Goal: Task Accomplishment & Management: Complete application form

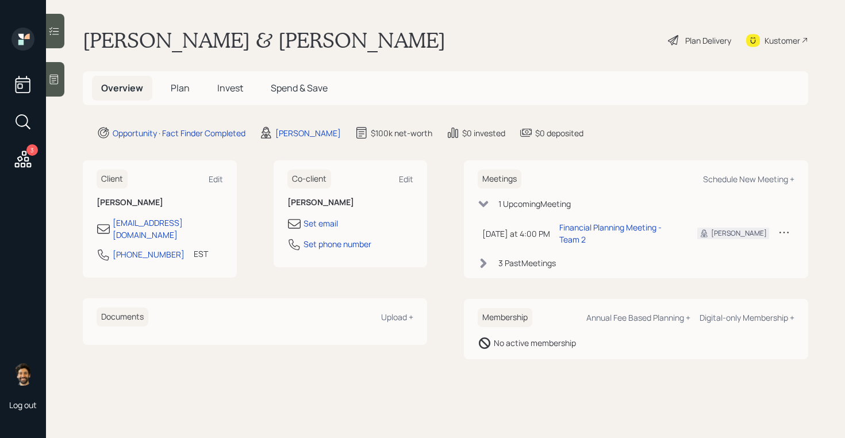
click at [109, 43] on h1 "Mike & Mrs. Ringelberg" at bounding box center [264, 40] width 363 height 25
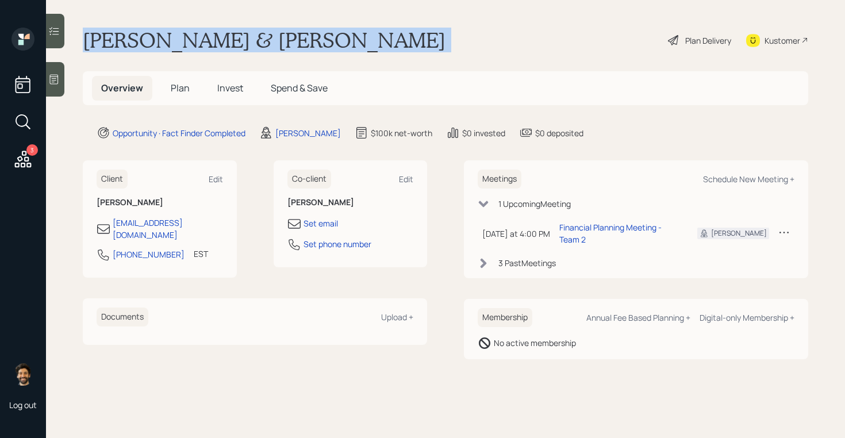
click at [109, 43] on h1 "Mike & Mrs. Ringelberg" at bounding box center [264, 40] width 363 height 25
click at [163, 40] on h1 "Mike & Mrs. Ringelberg" at bounding box center [264, 40] width 363 height 25
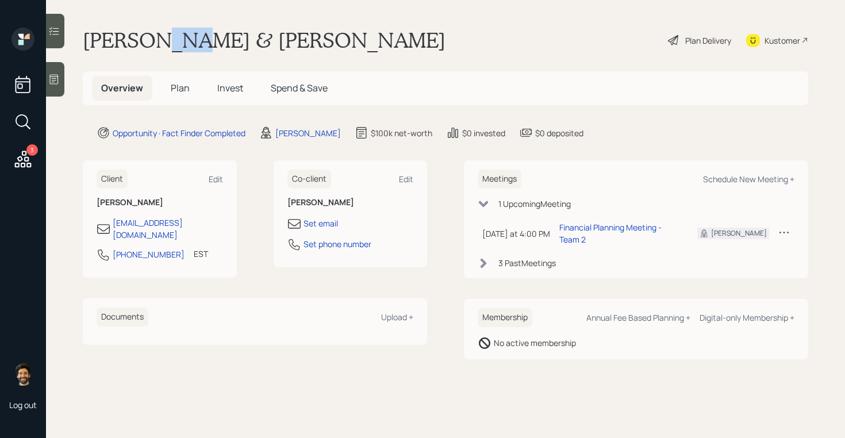
drag, startPoint x: 152, startPoint y: 40, endPoint x: 187, endPoint y: 43, distance: 34.6
click at [187, 43] on h1 "Mike & Mrs. Ringelberg" at bounding box center [264, 40] width 363 height 25
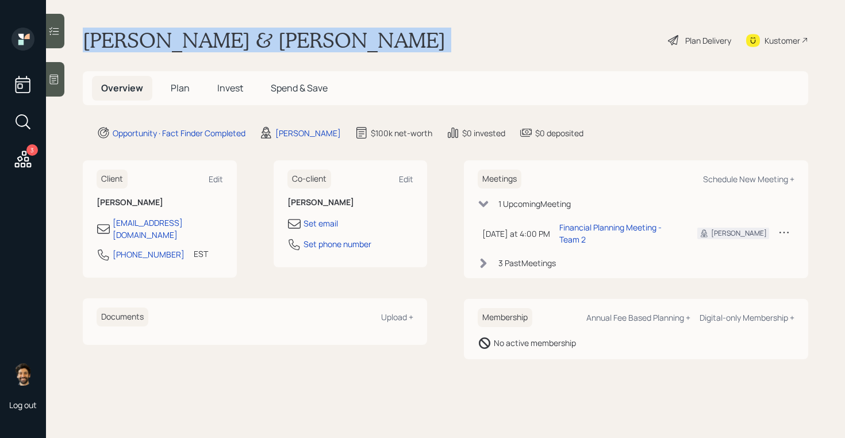
click at [187, 43] on h1 "Mike & Mrs. Ringelberg" at bounding box center [264, 40] width 363 height 25
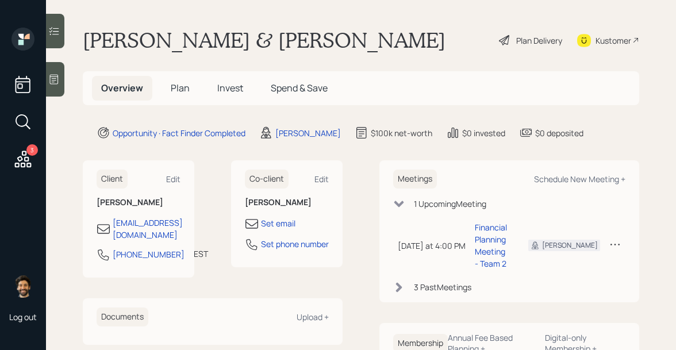
click at [177, 83] on span "Plan" at bounding box center [180, 88] width 19 height 13
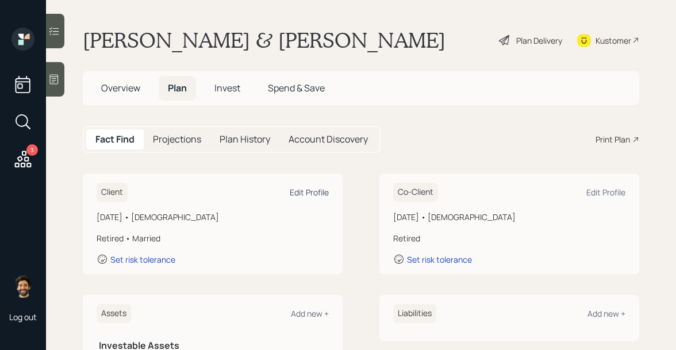
click at [315, 192] on div "Edit Profile" at bounding box center [309, 192] width 39 height 11
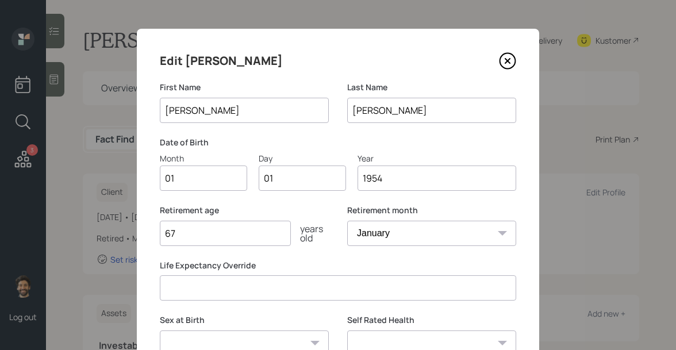
click at [200, 171] on input "01" at bounding box center [203, 178] width 87 height 25
type input "10"
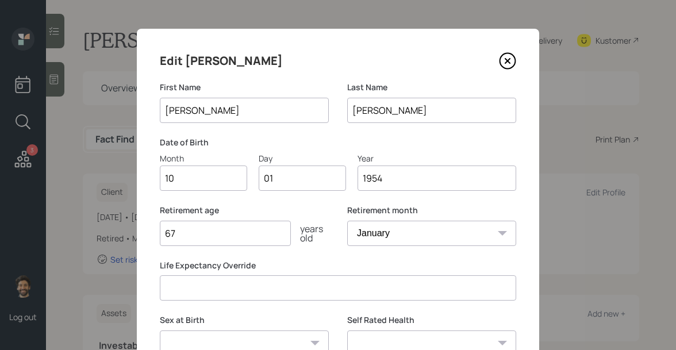
type input "0"
type input "08"
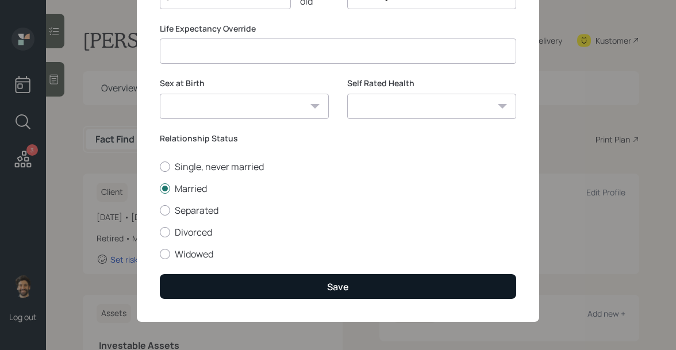
type input "1953"
click at [193, 279] on button "Save" at bounding box center [338, 286] width 357 height 25
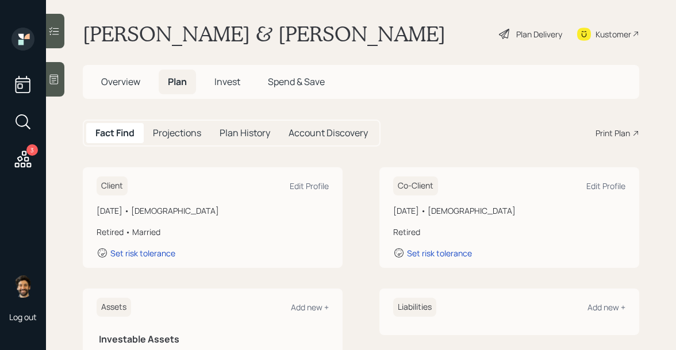
scroll to position [10, 0]
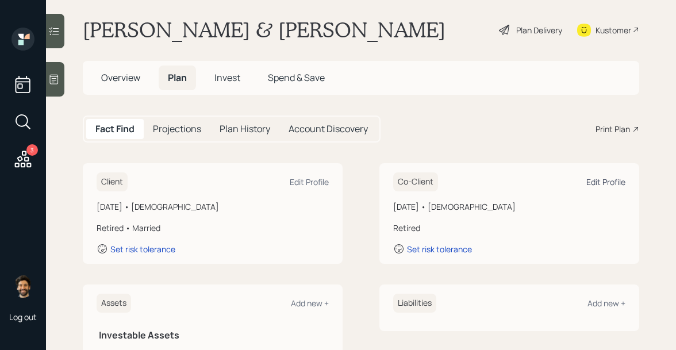
click at [607, 182] on div "Edit Profile" at bounding box center [606, 182] width 39 height 11
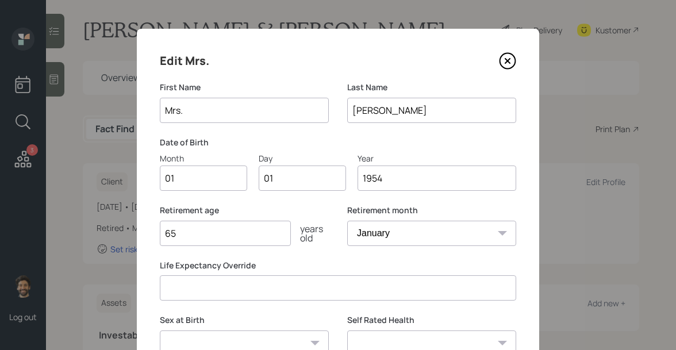
click at [232, 114] on input "Mrs." at bounding box center [244, 110] width 169 height 25
type input "A"
type input "Elora"
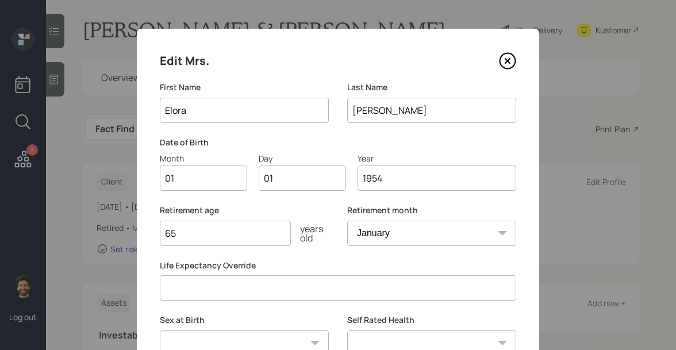
click at [195, 187] on input "01" at bounding box center [203, 178] width 87 height 25
type input "11"
type input "06"
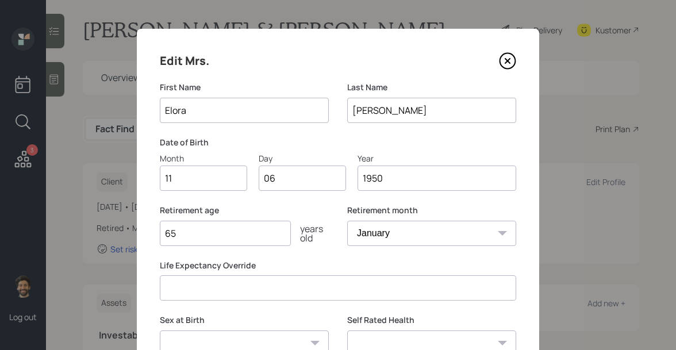
scroll to position [98, 0]
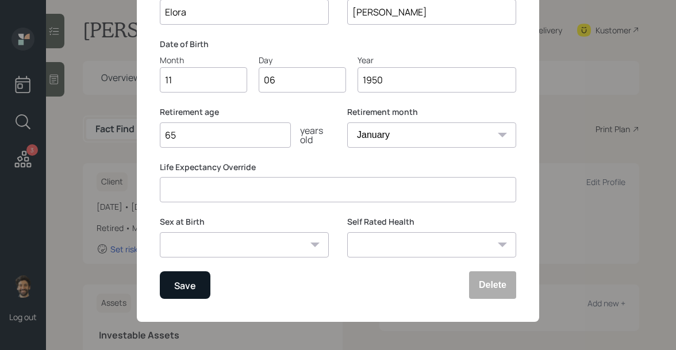
type input "1950"
click at [182, 277] on button "Save" at bounding box center [185, 285] width 51 height 28
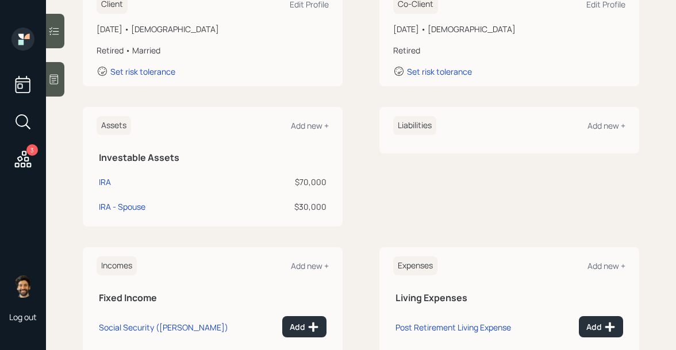
scroll to position [331, 0]
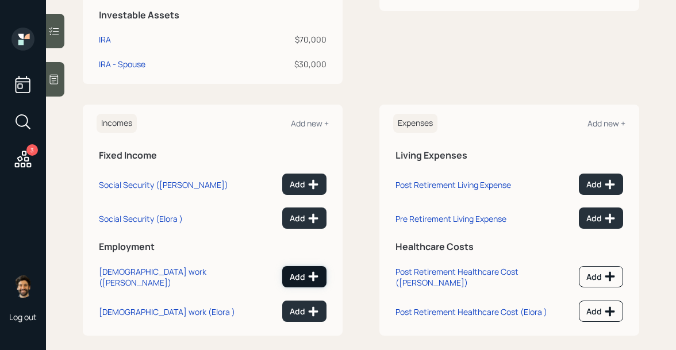
click at [307, 274] on div "Add" at bounding box center [304, 277] width 29 height 12
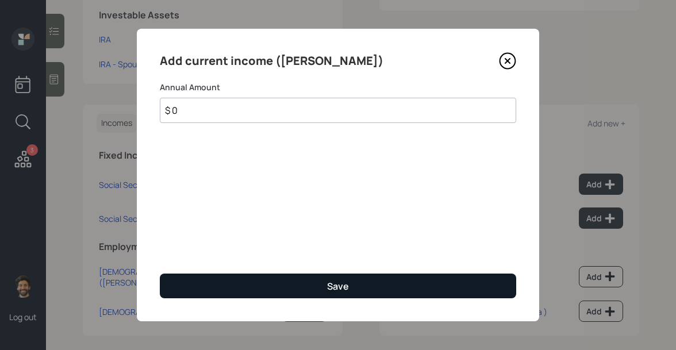
type input "$ 0"
click at [292, 294] on button "Save" at bounding box center [338, 286] width 357 height 25
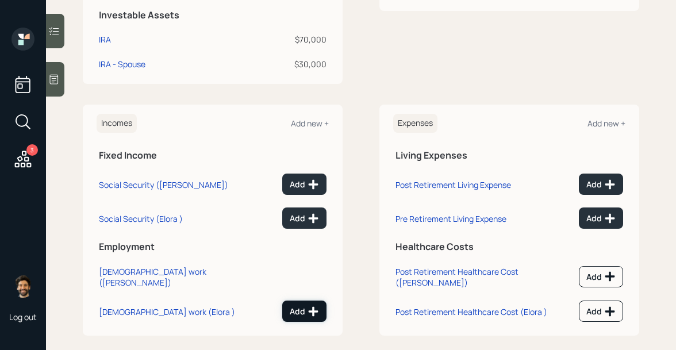
click at [305, 306] on div "Add" at bounding box center [304, 312] width 29 height 12
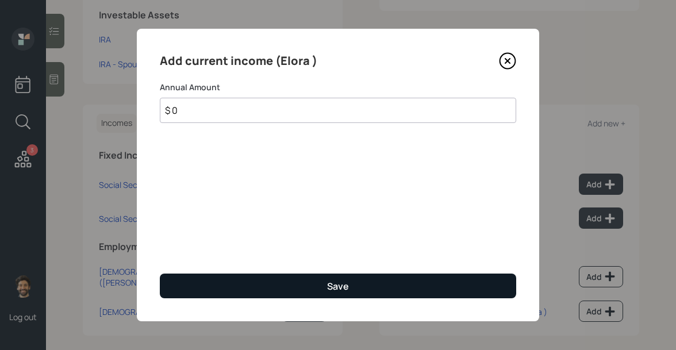
type input "$ 0"
click at [275, 289] on button "Save" at bounding box center [338, 286] width 357 height 25
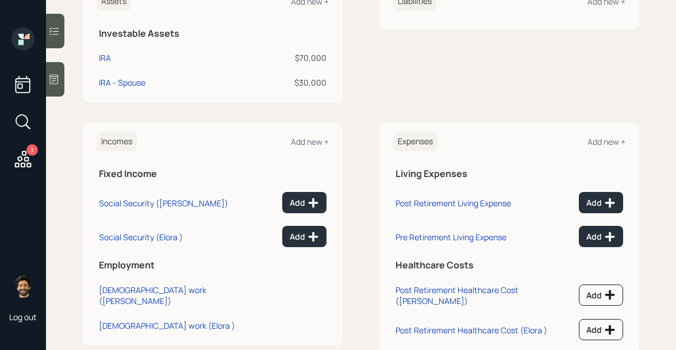
scroll to position [311, 0]
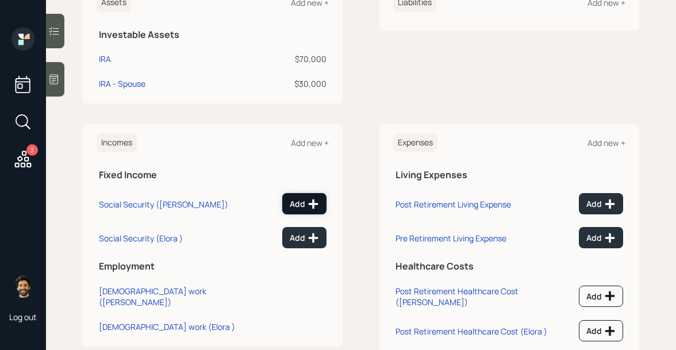
click at [297, 198] on div "Add" at bounding box center [304, 204] width 29 height 12
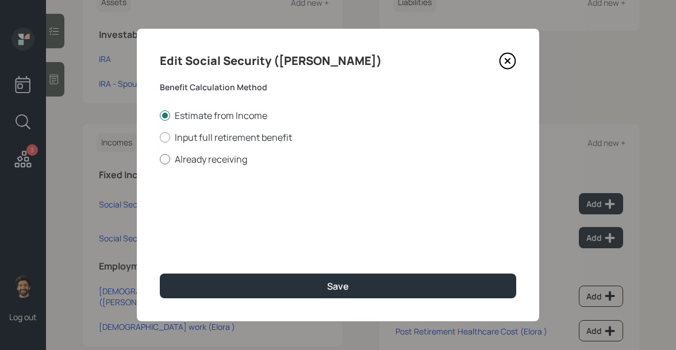
click at [174, 162] on label "Already receiving" at bounding box center [338, 159] width 357 height 13
click at [160, 159] on input "Already receiving" at bounding box center [159, 159] width 1 height 1
radio input "true"
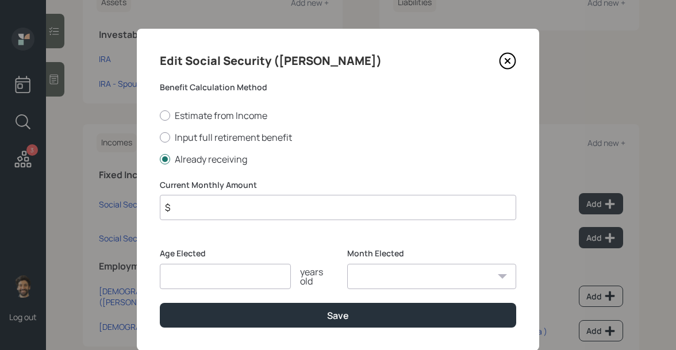
click at [187, 281] on input "number" at bounding box center [225, 276] width 131 height 25
click at [191, 205] on input "$" at bounding box center [338, 207] width 357 height 25
type input "$ 1,600"
click at [202, 273] on input "number" at bounding box center [225, 276] width 131 height 25
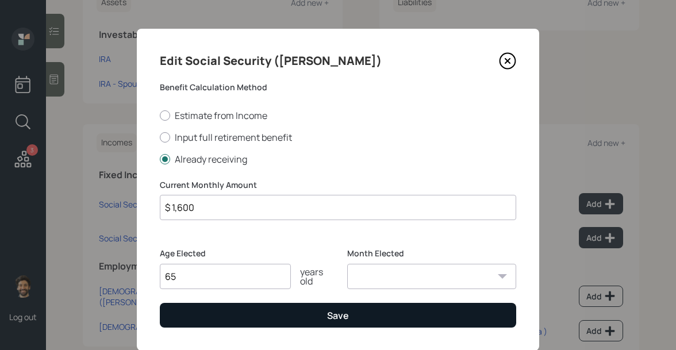
type input "65"
click at [219, 325] on button "Save" at bounding box center [338, 315] width 357 height 25
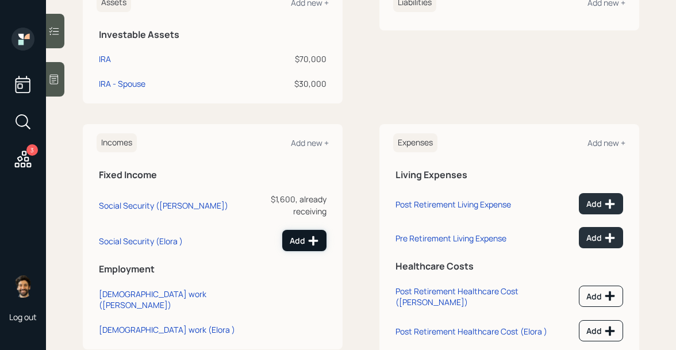
click at [305, 235] on div "Add" at bounding box center [304, 241] width 29 height 12
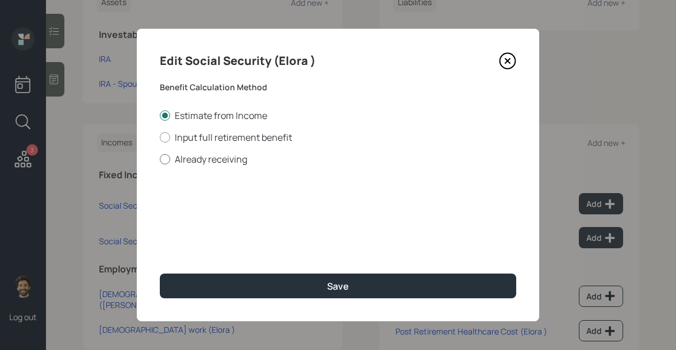
click at [188, 160] on label "Already receiving" at bounding box center [338, 159] width 357 height 13
click at [160, 159] on input "Already receiving" at bounding box center [159, 159] width 1 height 1
radio input "true"
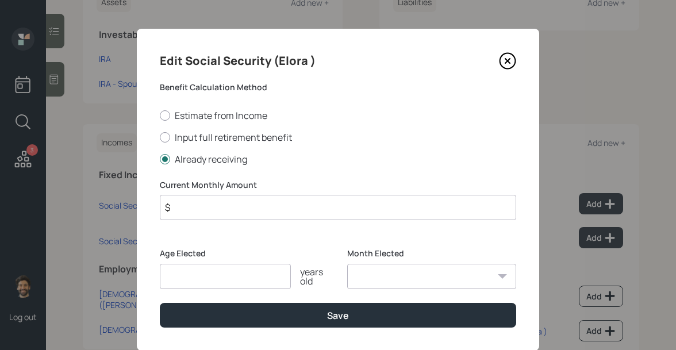
click at [203, 209] on input "$" at bounding box center [338, 207] width 357 height 25
type input "$ 600"
click at [208, 278] on input "number" at bounding box center [225, 276] width 131 height 25
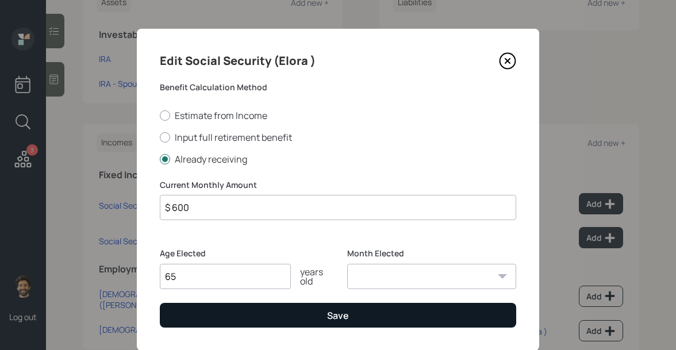
type input "65"
click at [212, 321] on button "Save" at bounding box center [338, 315] width 357 height 25
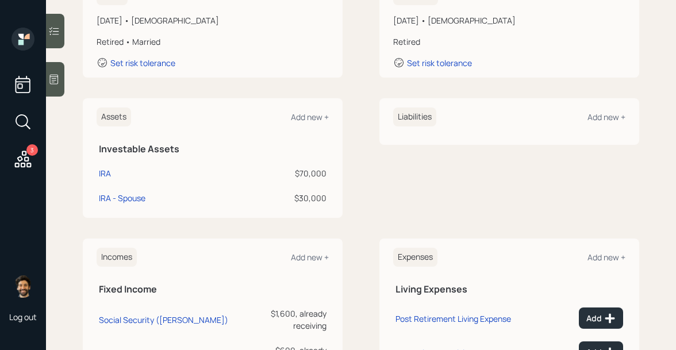
scroll to position [195, 0]
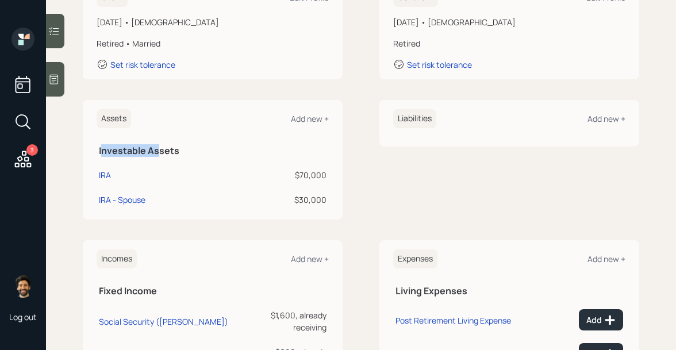
drag, startPoint x: 103, startPoint y: 150, endPoint x: 159, endPoint y: 152, distance: 55.9
click at [159, 152] on h5 "Investable Assets" at bounding box center [213, 150] width 228 height 11
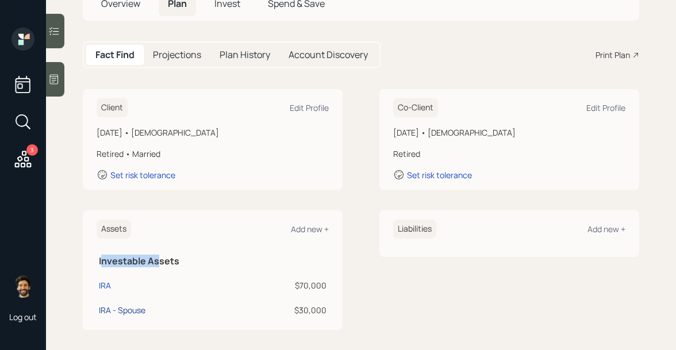
scroll to position [85, 0]
click at [310, 282] on div "$70,000" at bounding box center [280, 285] width 93 height 12
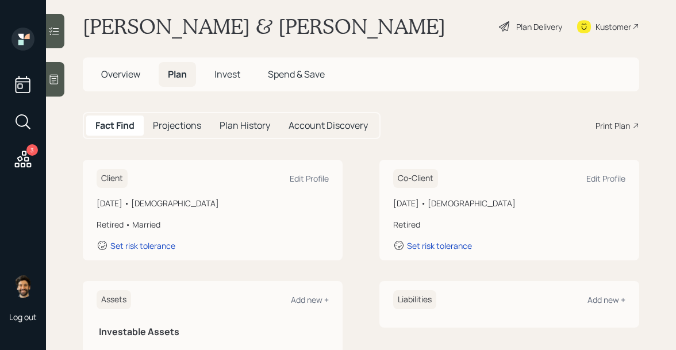
scroll to position [0, 0]
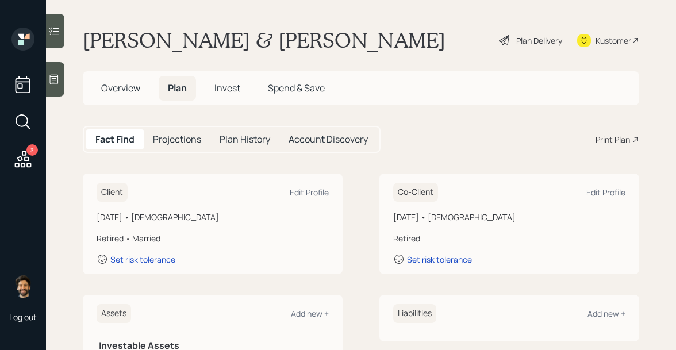
click at [183, 143] on h5 "Projections" at bounding box center [177, 139] width 48 height 11
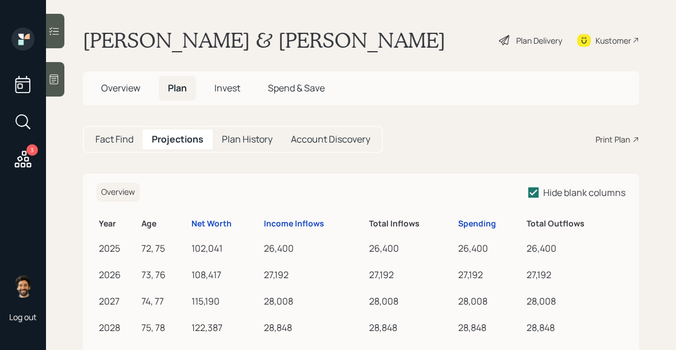
click at [122, 140] on h5 "Fact Find" at bounding box center [114, 139] width 38 height 11
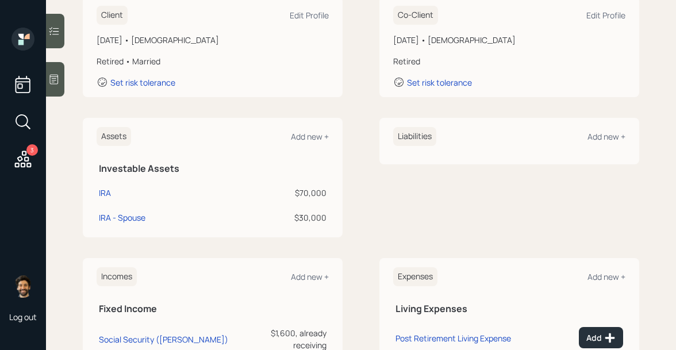
scroll to position [341, 0]
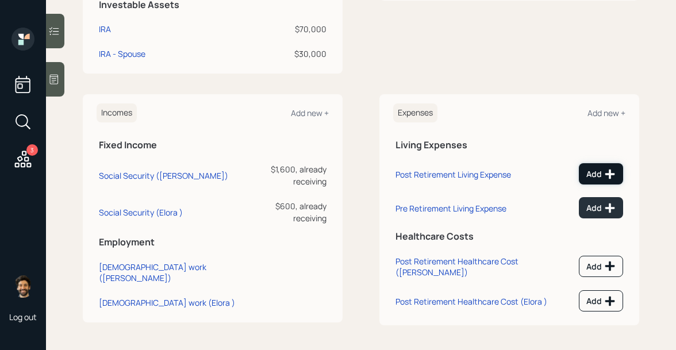
click at [609, 176] on icon at bounding box center [610, 174] width 12 height 12
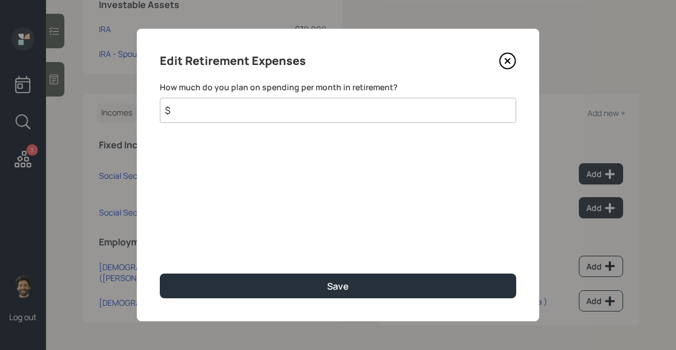
click at [270, 112] on input "$" at bounding box center [338, 110] width 357 height 25
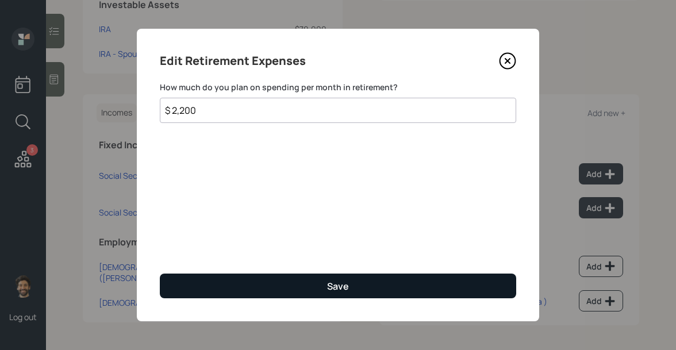
type input "$ 2,200"
click at [231, 283] on button "Save" at bounding box center [338, 286] width 357 height 25
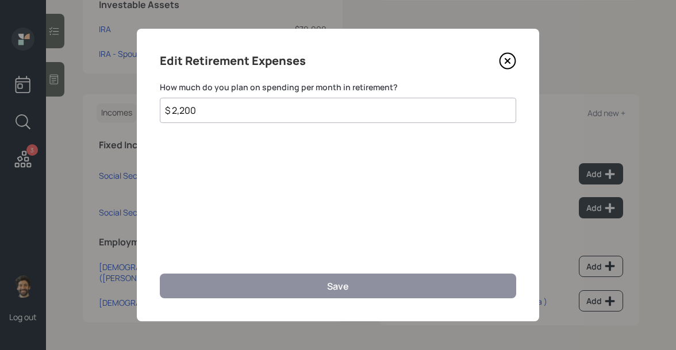
scroll to position [332, 0]
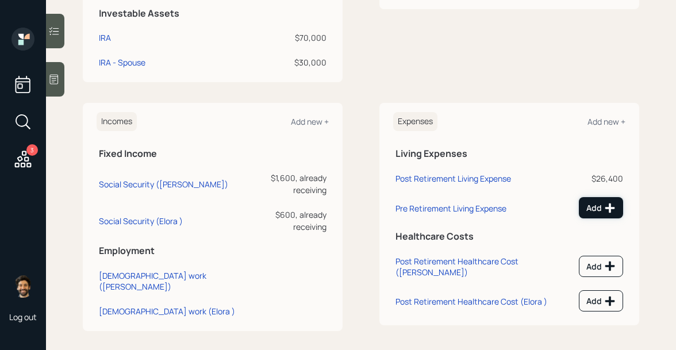
click at [591, 204] on div "Add" at bounding box center [601, 208] width 29 height 12
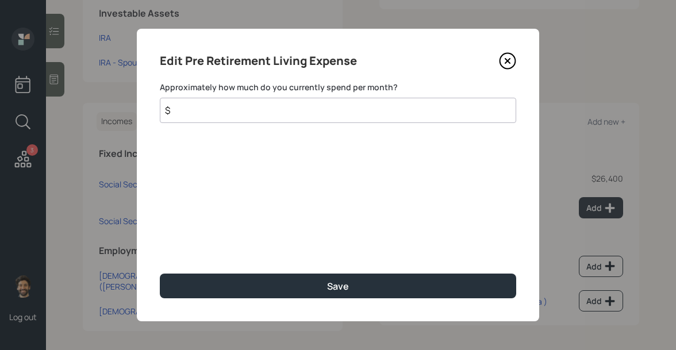
click at [255, 113] on input "$" at bounding box center [338, 110] width 357 height 25
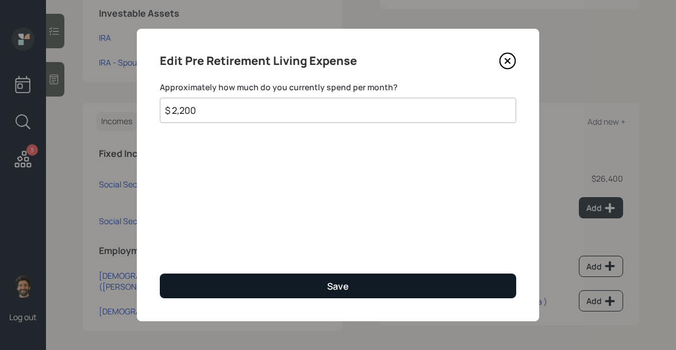
type input "$ 2,200"
click at [208, 289] on button "Save" at bounding box center [338, 286] width 357 height 25
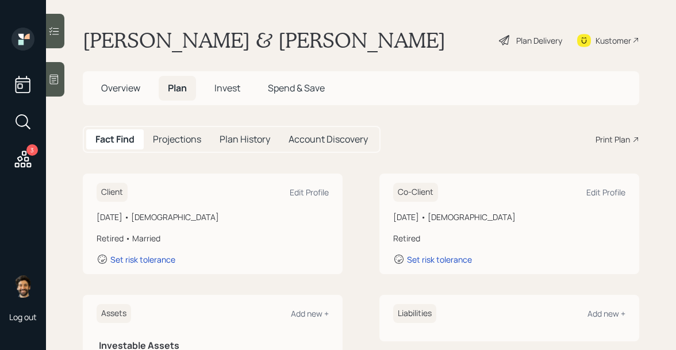
click at [57, 74] on icon at bounding box center [54, 80] width 12 height 12
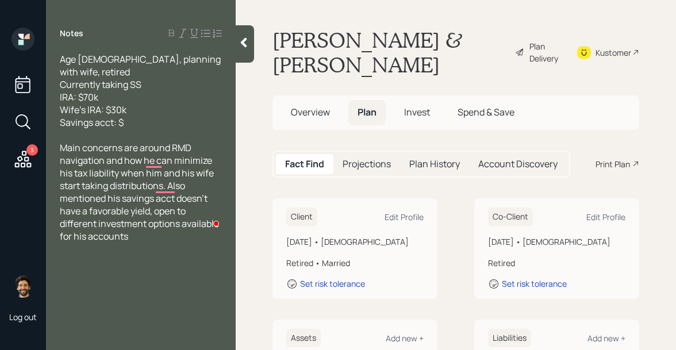
click at [248, 49] on div at bounding box center [245, 43] width 18 height 37
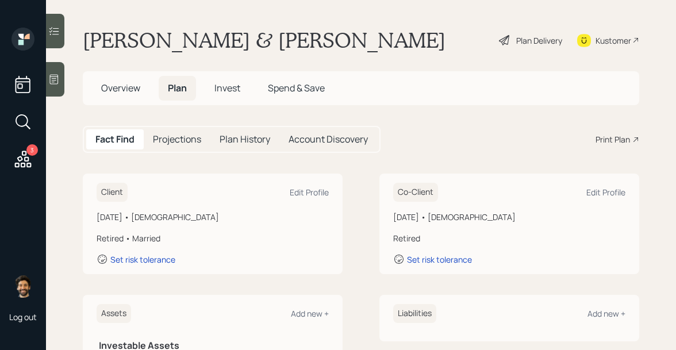
click at [60, 81] on div at bounding box center [55, 79] width 18 height 35
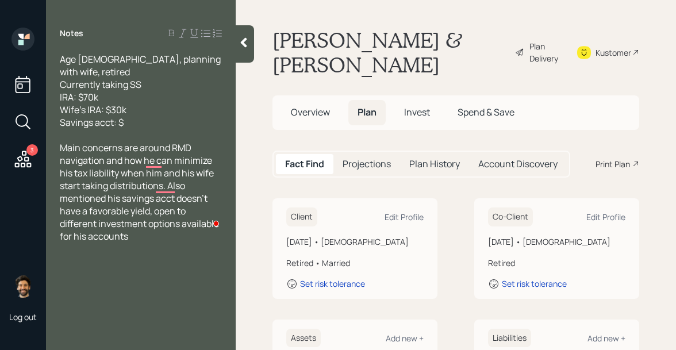
click at [246, 50] on div at bounding box center [245, 43] width 18 height 37
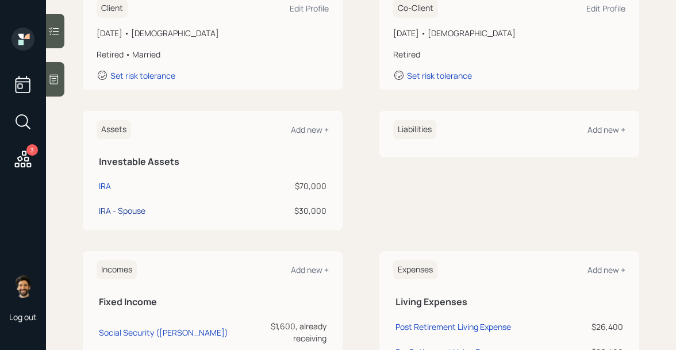
scroll to position [191, 0]
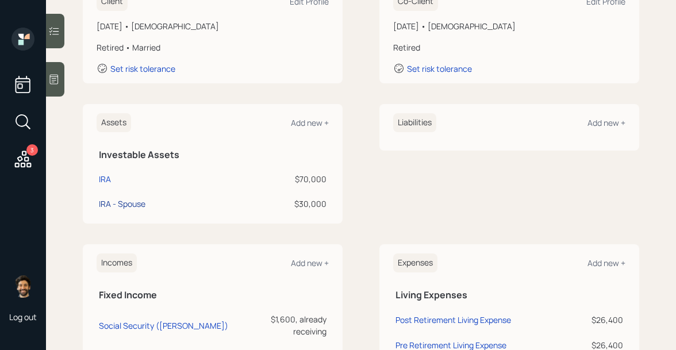
click at [111, 202] on div "IRA - Spouse" at bounding box center [122, 204] width 47 height 12
select select "ira"
select select "balanced"
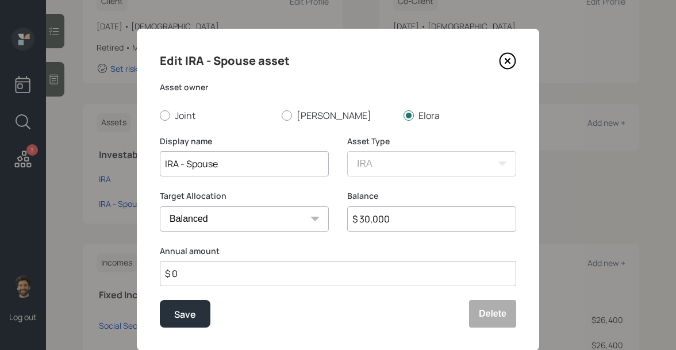
click at [196, 167] on input "IRA - Spouse" at bounding box center [244, 163] width 169 height 25
click at [490, 313] on button "Delete" at bounding box center [492, 314] width 47 height 28
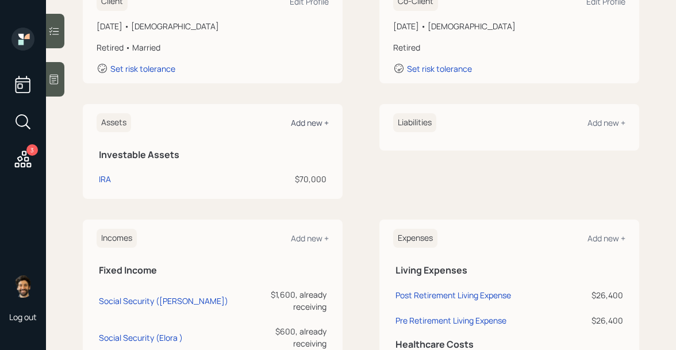
click at [313, 121] on div "Add new +" at bounding box center [310, 122] width 38 height 11
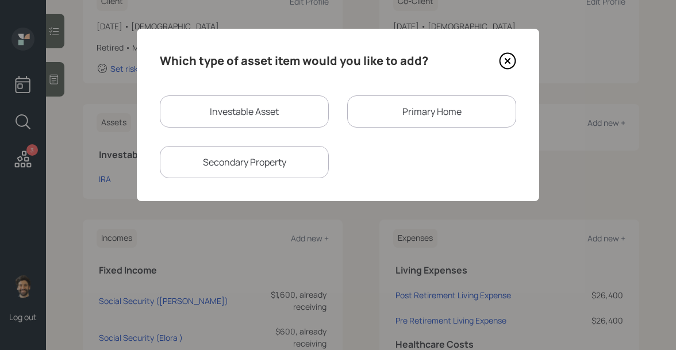
click at [211, 105] on div "Investable Asset" at bounding box center [244, 111] width 169 height 32
select select "taxable"
select select "balanced"
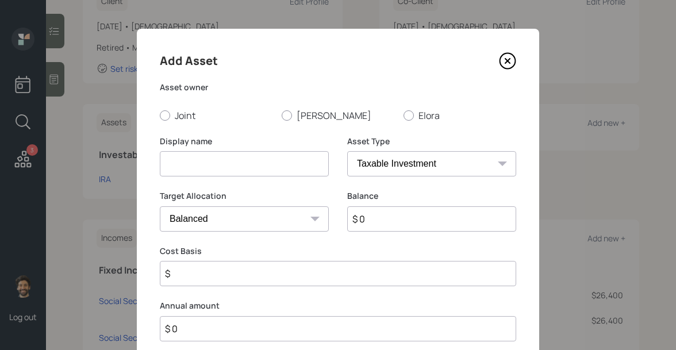
click at [204, 169] on input at bounding box center [244, 163] width 169 height 25
type input "Roth IRA"
click at [412, 114] on div at bounding box center [409, 115] width 10 height 10
click at [404, 115] on input "Elora" at bounding box center [403, 115] width 1 height 1
radio input "true"
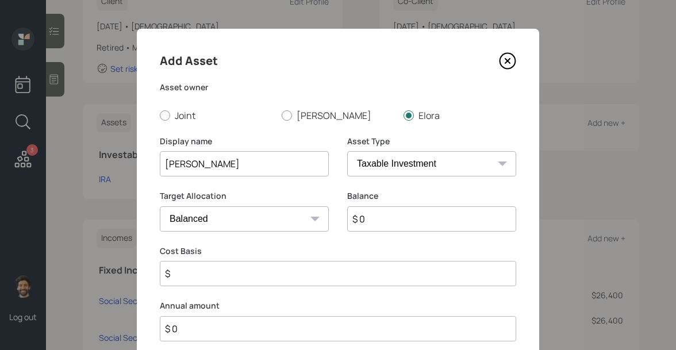
click at [382, 160] on select "SEP IRA IRA Roth IRA 401(k) Roth 401(k) 403(b) Roth 403(b) 457(b) Roth 457(b) H…" at bounding box center [431, 163] width 169 height 25
select select "roth_ira"
click at [347, 151] on select "SEP IRA IRA Roth IRA 401(k) Roth 401(k) 403(b) Roth 403(b) 457(b) Roth 457(b) H…" at bounding box center [431, 163] width 169 height 25
type input "$"
click at [373, 225] on input "$ 0" at bounding box center [431, 218] width 169 height 25
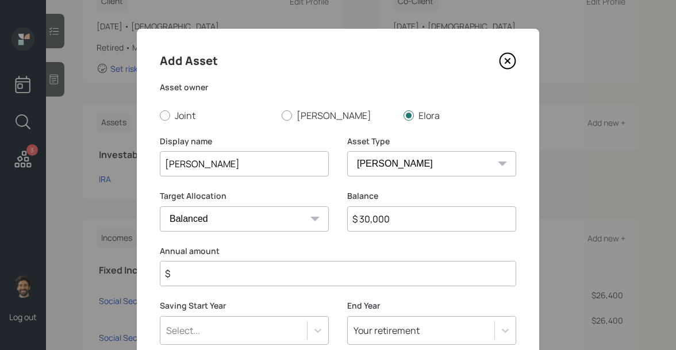
type input "$ 30,000"
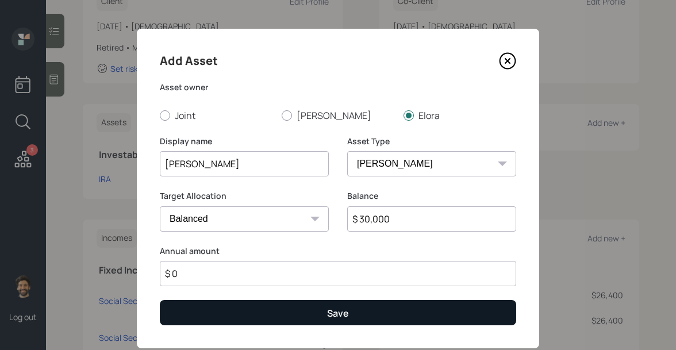
type input "$ 0"
click at [292, 313] on button "Save" at bounding box center [338, 312] width 357 height 25
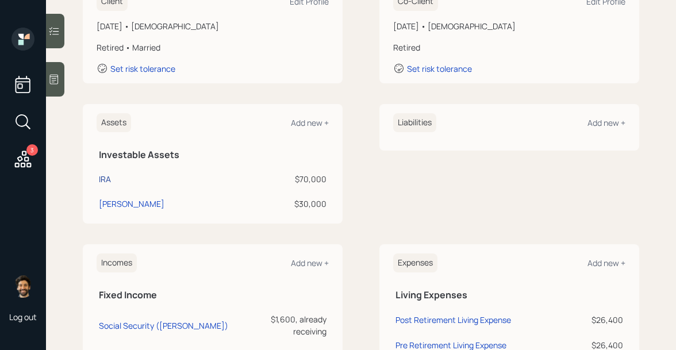
click at [106, 177] on div "IRA" at bounding box center [105, 179] width 12 height 12
select select "ira"
select select "balanced"
click at [302, 122] on div "Add new +" at bounding box center [310, 122] width 38 height 11
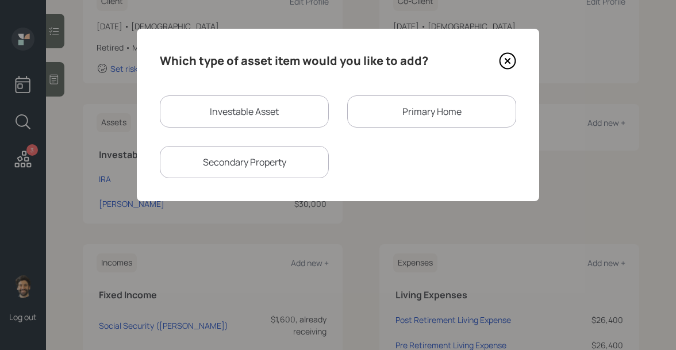
click at [223, 117] on div "Investable Asset" at bounding box center [244, 111] width 169 height 32
select select "taxable"
select select "balanced"
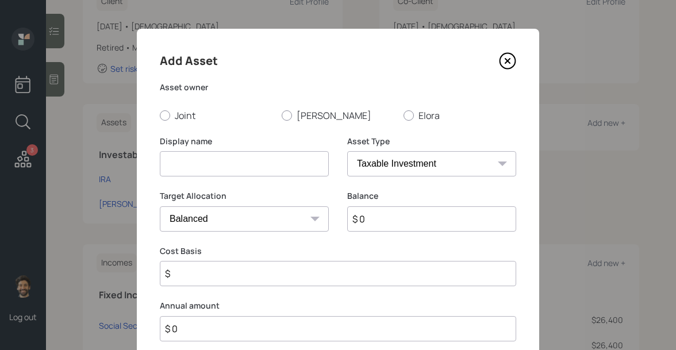
click at [224, 163] on input at bounding box center [244, 163] width 169 height 25
type input "Roth IRA"
click at [374, 220] on input "$ 0" at bounding box center [431, 218] width 169 height 25
type input "$ 25,000"
click at [363, 177] on div "Asset Type SEP IRA IRA Roth IRA 401(k) Roth 401(k) 403(b) Roth 403(b) 457(b) Ro…" at bounding box center [431, 163] width 169 height 55
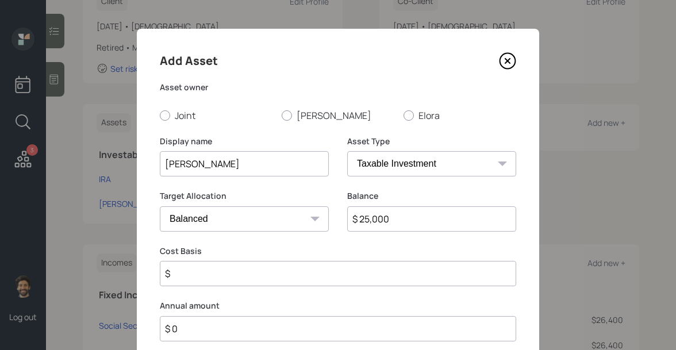
click at [360, 168] on select "SEP IRA IRA Roth IRA 401(k) Roth 401(k) 403(b) Roth 403(b) 457(b) Roth 457(b) H…" at bounding box center [431, 163] width 169 height 25
select select "roth_ira"
click at [347, 151] on select "SEP IRA IRA Roth IRA 401(k) Roth 401(k) 403(b) Roth 403(b) 457(b) Roth 457(b) H…" at bounding box center [431, 163] width 169 height 25
click at [196, 272] on input "$" at bounding box center [338, 273] width 357 height 25
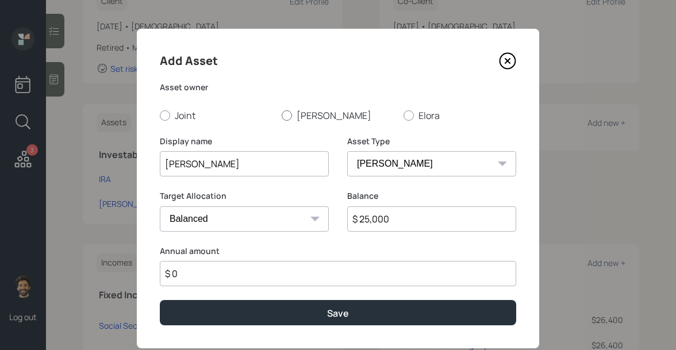
type input "$ 0"
click at [286, 119] on div at bounding box center [287, 115] width 10 height 10
click at [282, 116] on input "Mike" at bounding box center [281, 115] width 1 height 1
radio input "true"
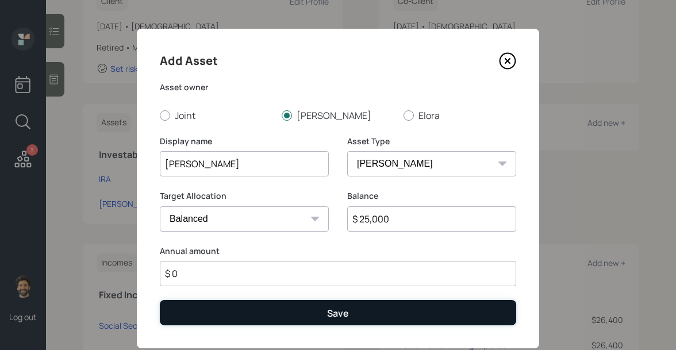
click at [243, 310] on button "Save" at bounding box center [338, 312] width 357 height 25
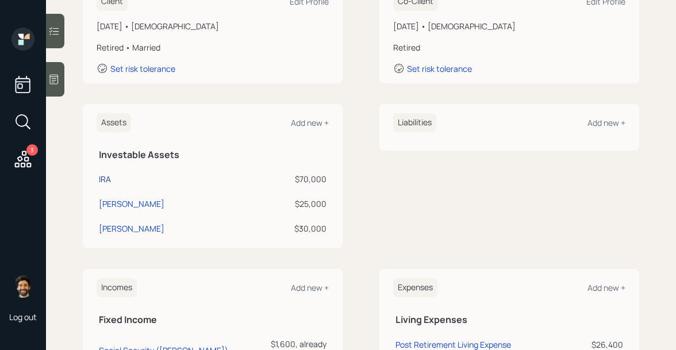
click at [106, 183] on div "IRA" at bounding box center [105, 179] width 12 height 12
select select "ira"
select select "balanced"
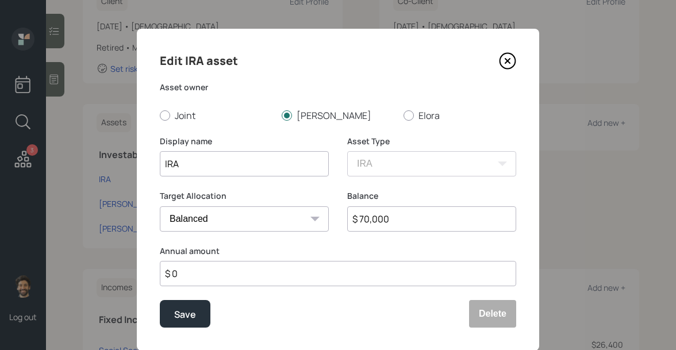
click at [384, 221] on input "$ 70,000" at bounding box center [431, 218] width 169 height 25
type input "$ 45,000"
click at [187, 311] on div "Save" at bounding box center [185, 315] width 22 height 16
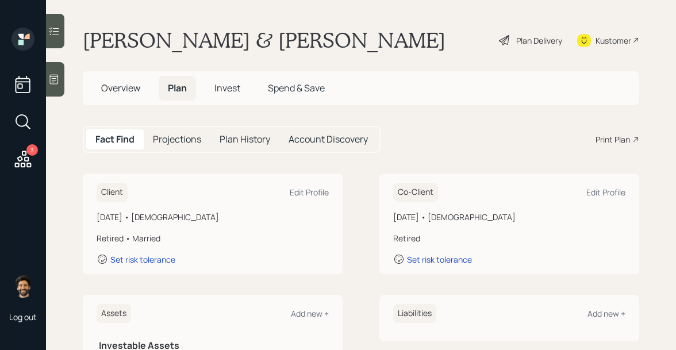
click at [56, 81] on icon at bounding box center [54, 80] width 12 height 12
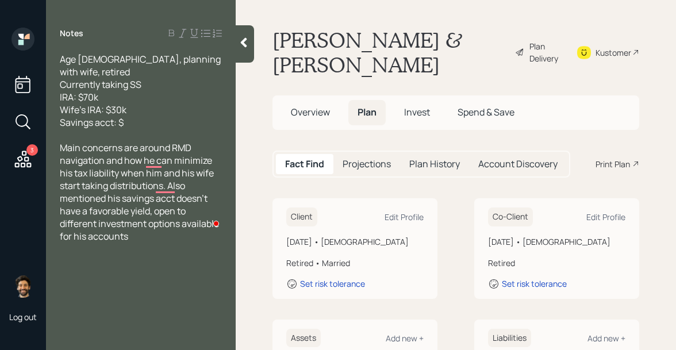
click at [245, 40] on icon at bounding box center [244, 43] width 6 height 10
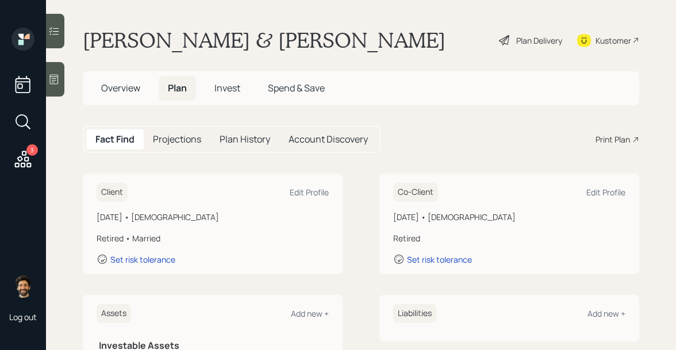
click at [535, 39] on div "Plan Delivery" at bounding box center [539, 41] width 46 height 12
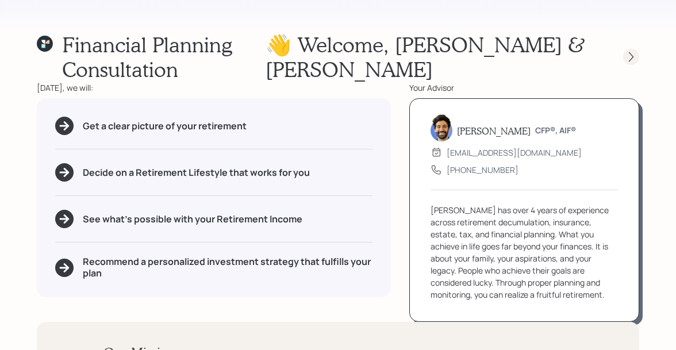
click at [633, 51] on icon at bounding box center [632, 57] width 12 height 12
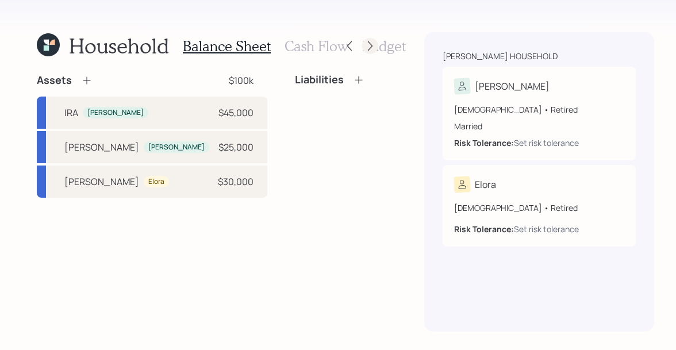
click at [365, 45] on icon at bounding box center [371, 46] width 12 height 12
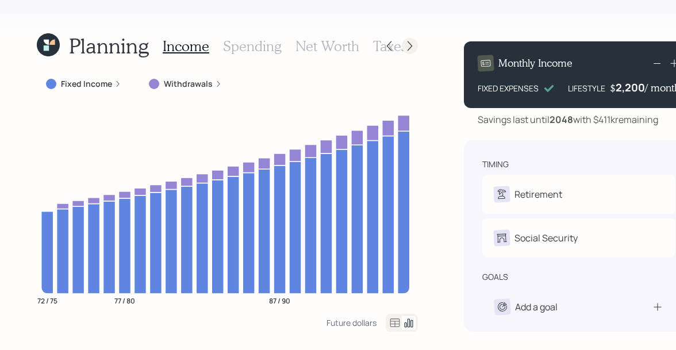
click at [405, 45] on icon at bounding box center [410, 46] width 12 height 12
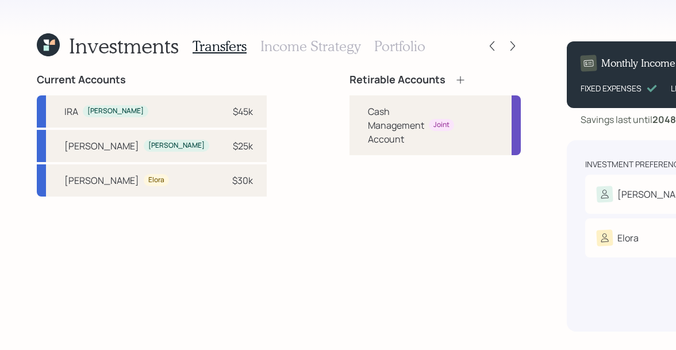
click at [296, 45] on h3 "Income Strategy" at bounding box center [311, 46] width 100 height 17
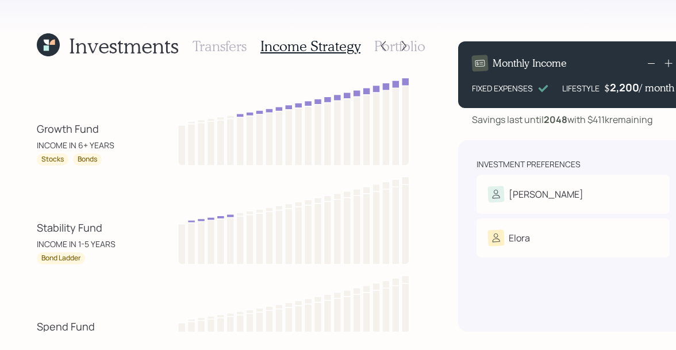
click at [418, 48] on h3 "Portfolio" at bounding box center [399, 46] width 51 height 17
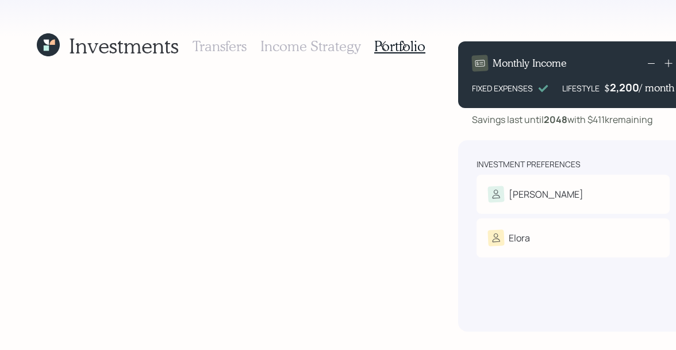
click at [51, 47] on icon at bounding box center [48, 44] width 23 height 23
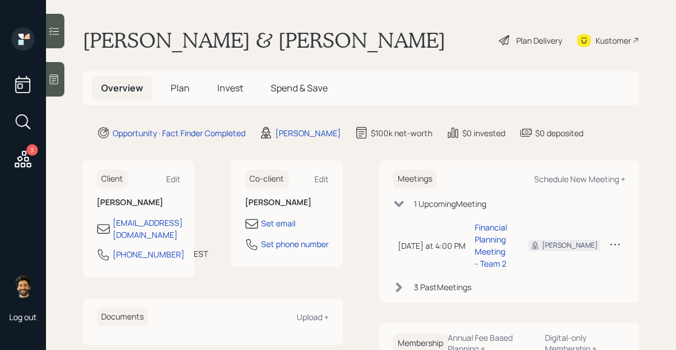
click at [171, 92] on span "Plan" at bounding box center [180, 88] width 19 height 13
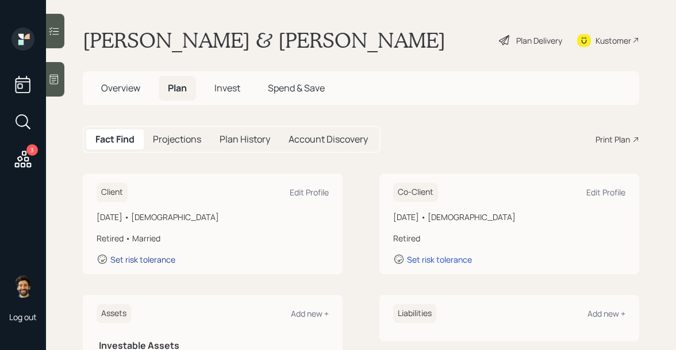
click at [145, 259] on div "Set risk tolerance" at bounding box center [142, 259] width 65 height 11
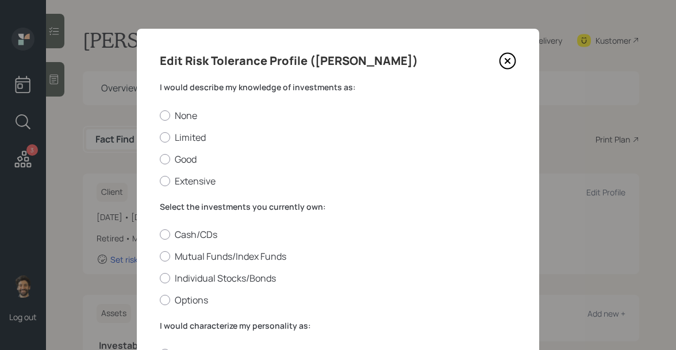
click at [216, 87] on label "I would describe my knowledge of investments as:" at bounding box center [338, 88] width 357 height 12
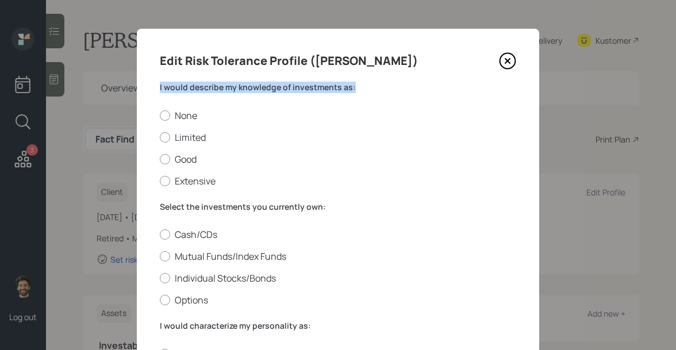
click at [216, 87] on label "I would describe my knowledge of investments as:" at bounding box center [338, 88] width 357 height 12
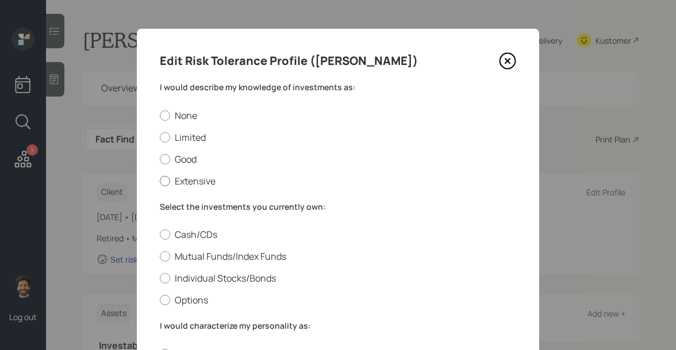
click at [166, 184] on div at bounding box center [165, 181] width 10 height 10
click at [160, 181] on input "Extensive" at bounding box center [159, 181] width 1 height 1
radio input "true"
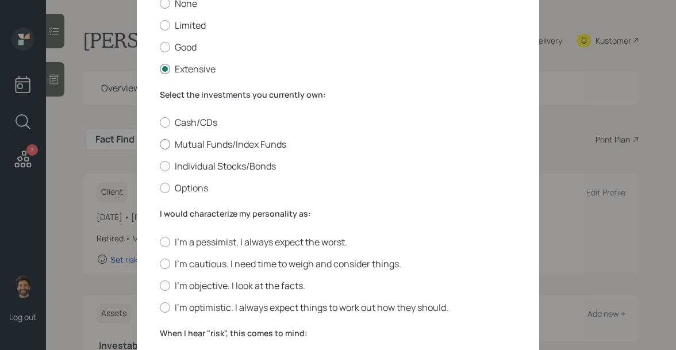
click at [164, 144] on div at bounding box center [165, 144] width 10 height 10
click at [160, 144] on input "Mutual Funds/Index Funds" at bounding box center [159, 144] width 1 height 1
radio input "true"
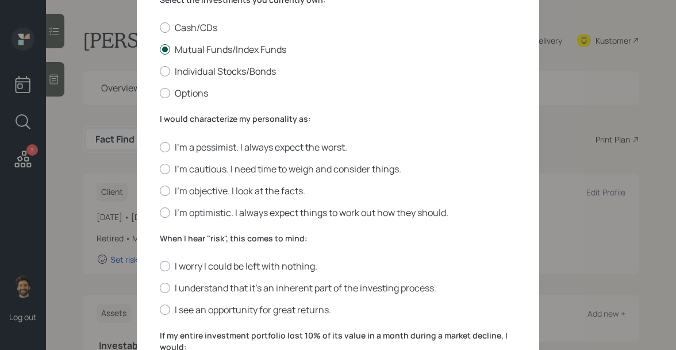
scroll to position [221, 0]
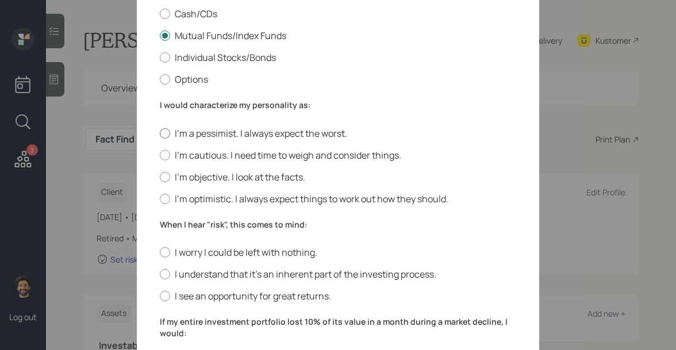
click at [169, 137] on label "I'm a pessimist. I always expect the worst." at bounding box center [338, 133] width 357 height 13
click at [160, 133] on input "I'm a pessimist. I always expect the worst." at bounding box center [159, 133] width 1 height 1
radio input "true"
click at [184, 205] on form "I would describe my knowledge of investments as: None Limited Good Extensive Se…" at bounding box center [338, 215] width 357 height 709
click at [184, 201] on label "I'm optimistic. I always expect things to work out how they should." at bounding box center [338, 199] width 357 height 13
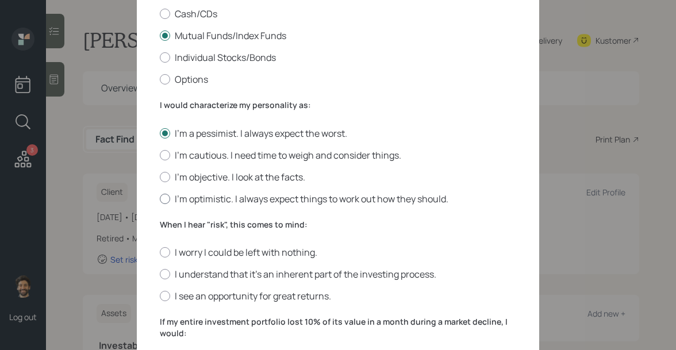
click at [160, 199] on input "I'm optimistic. I always expect things to work out how they should." at bounding box center [159, 198] width 1 height 1
radio input "true"
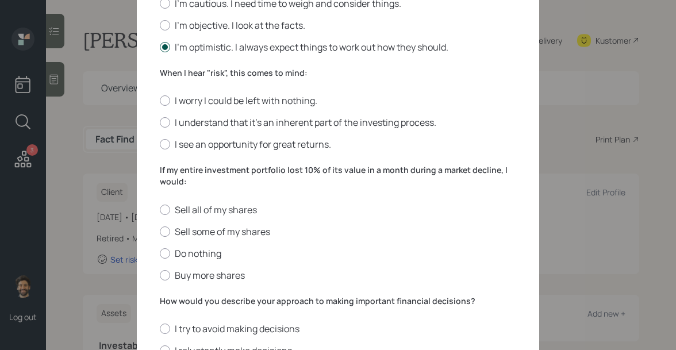
scroll to position [384, 0]
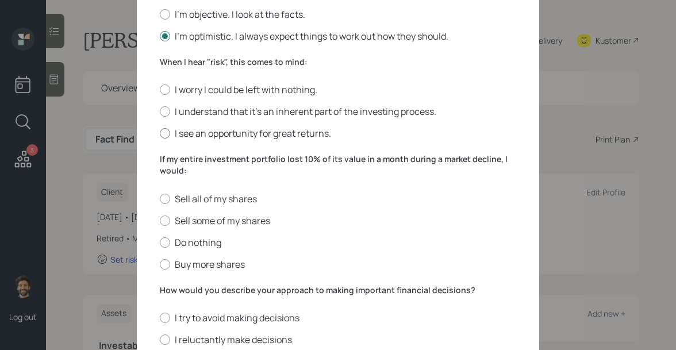
click at [166, 135] on div at bounding box center [165, 133] width 10 height 10
click at [160, 134] on input "I see an opportunity for great returns." at bounding box center [159, 133] width 1 height 1
radio input "true"
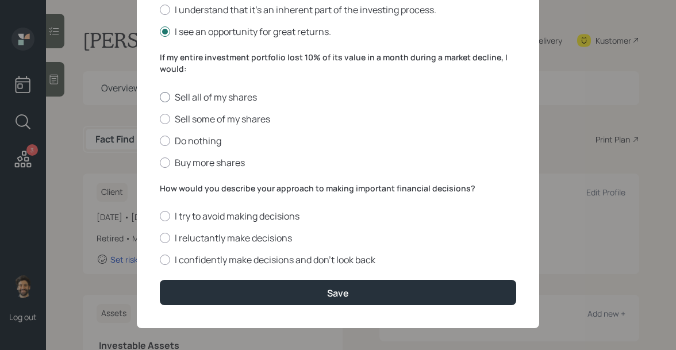
scroll to position [492, 0]
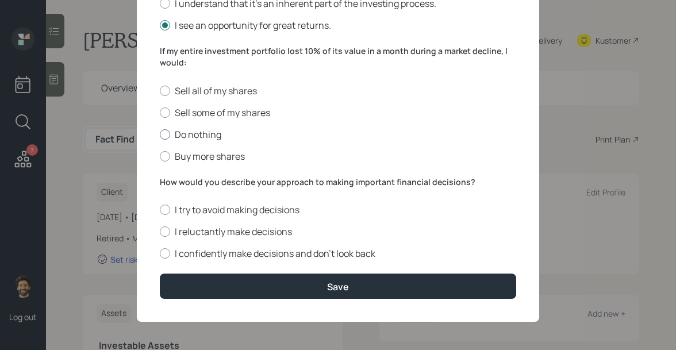
click at [172, 134] on label "Do nothing" at bounding box center [338, 134] width 357 height 13
click at [160, 134] on input "Do nothing" at bounding box center [159, 134] width 1 height 1
radio input "true"
click at [195, 178] on label "How would you describe your approach to making important financial decisions?" at bounding box center [338, 183] width 357 height 12
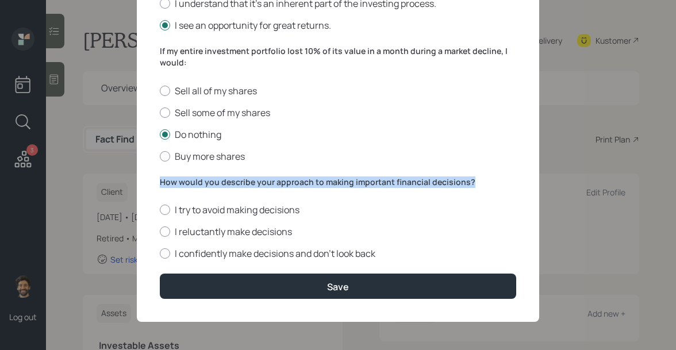
click at [195, 178] on label "How would you describe your approach to making important financial decisions?" at bounding box center [338, 183] width 357 height 12
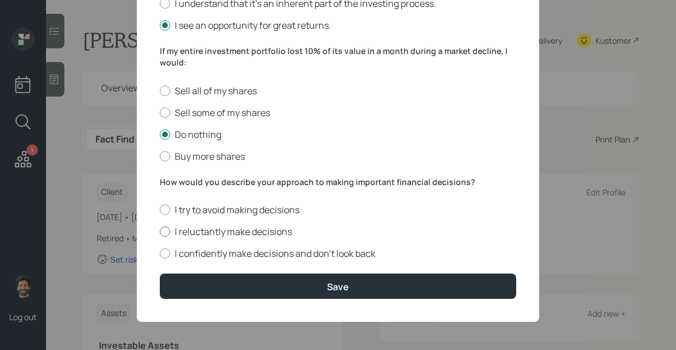
click at [167, 232] on div at bounding box center [165, 232] width 10 height 10
click at [160, 232] on input "I reluctantly make decisions" at bounding box center [159, 232] width 1 height 1
radio input "true"
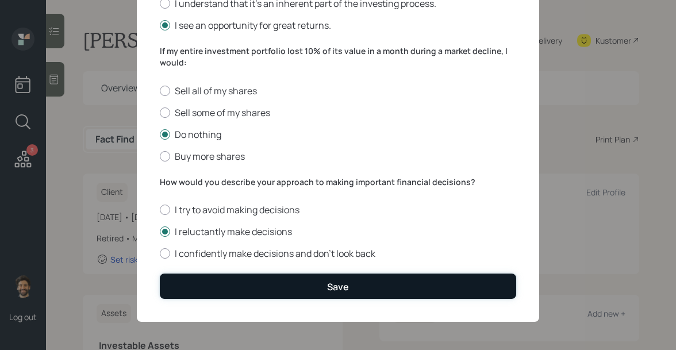
click at [186, 287] on button "Save" at bounding box center [338, 286] width 357 height 25
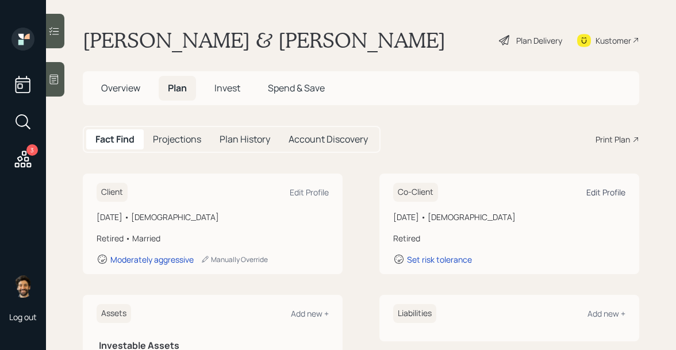
click at [605, 192] on div "Edit Profile" at bounding box center [606, 192] width 39 height 11
click at [428, 256] on div "Set risk tolerance" at bounding box center [439, 259] width 65 height 11
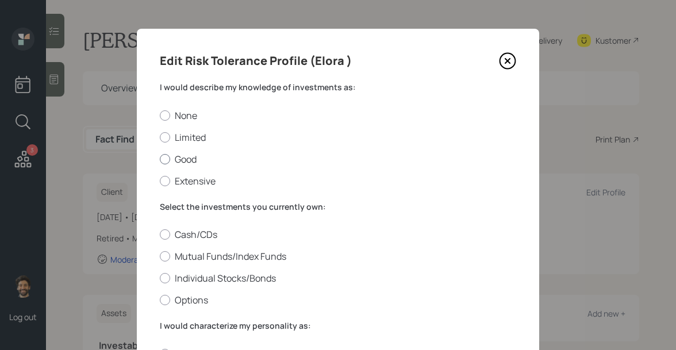
click at [174, 159] on label "Good" at bounding box center [338, 159] width 357 height 13
click at [160, 159] on input "Good" at bounding box center [159, 159] width 1 height 1
radio input "true"
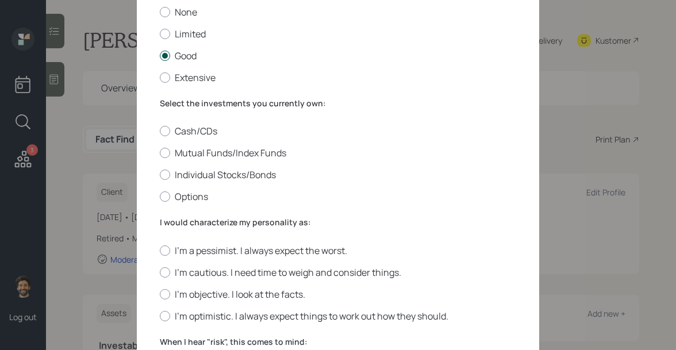
scroll to position [123, 0]
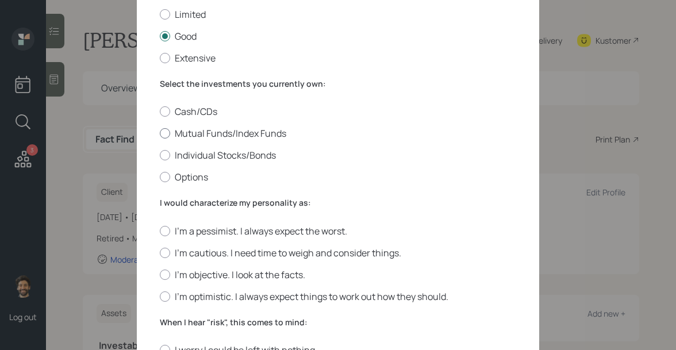
click at [167, 132] on div at bounding box center [165, 133] width 10 height 10
click at [160, 133] on input "Mutual Funds/Index Funds" at bounding box center [159, 133] width 1 height 1
radio input "true"
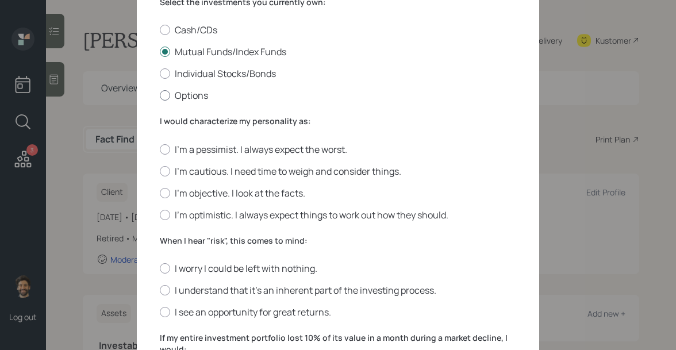
scroll to position [207, 0]
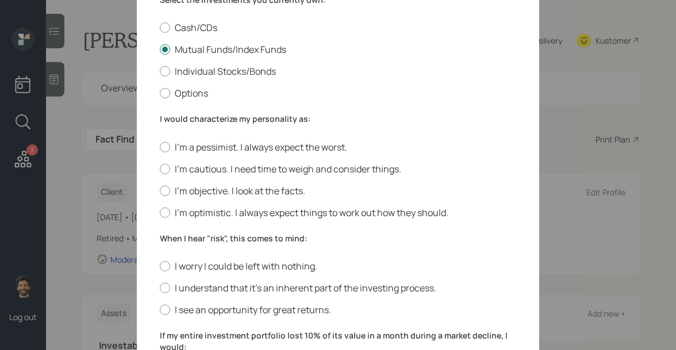
click at [168, 219] on form "I would describe my knowledge of investments as: None Limited Good Extensive Se…" at bounding box center [338, 229] width 357 height 709
click at [166, 215] on div at bounding box center [165, 213] width 10 height 10
click at [160, 213] on input "I'm optimistic. I always expect things to work out how they should." at bounding box center [159, 212] width 1 height 1
radio input "true"
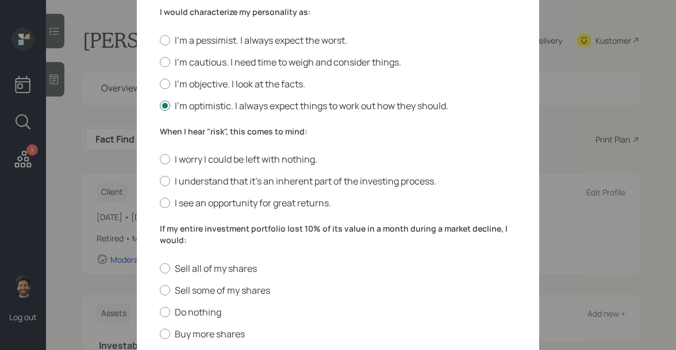
scroll to position [343, 0]
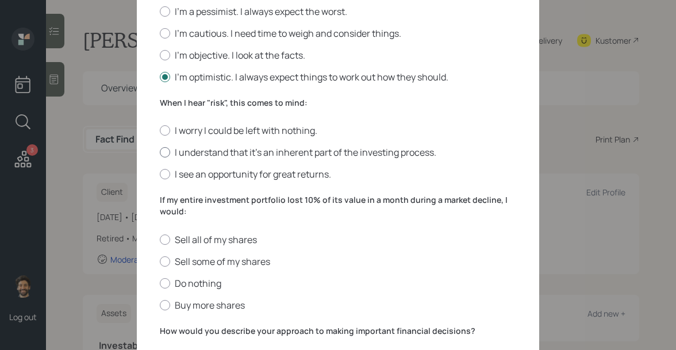
click at [163, 152] on div at bounding box center [165, 152] width 10 height 10
click at [160, 152] on input "I understand that it’s an inherent part of the investing process." at bounding box center [159, 152] width 1 height 1
radio input "true"
click at [168, 179] on label "I see an opportunity for great returns." at bounding box center [338, 174] width 357 height 13
click at [160, 175] on input "I see an opportunity for great returns." at bounding box center [159, 174] width 1 height 1
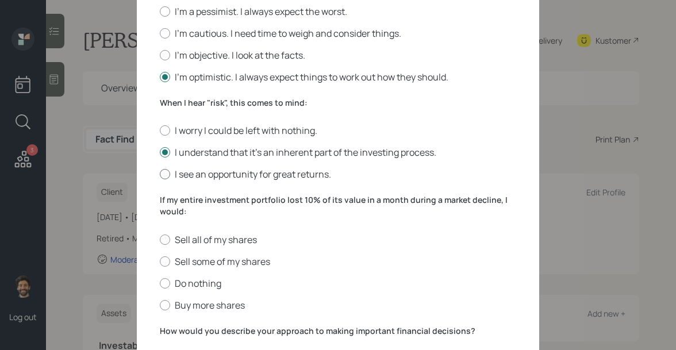
radio input "true"
click at [172, 285] on label "Do nothing" at bounding box center [338, 283] width 357 height 13
click at [160, 284] on input "Do nothing" at bounding box center [159, 283] width 1 height 1
radio input "true"
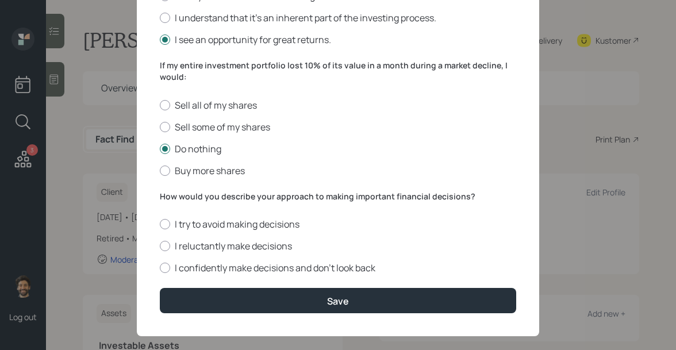
scroll to position [492, 0]
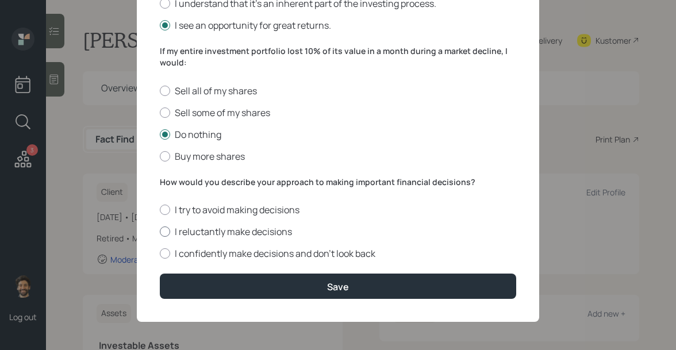
click at [167, 231] on div at bounding box center [165, 232] width 10 height 10
click at [160, 232] on input "I reluctantly make decisions" at bounding box center [159, 232] width 1 height 1
radio input "true"
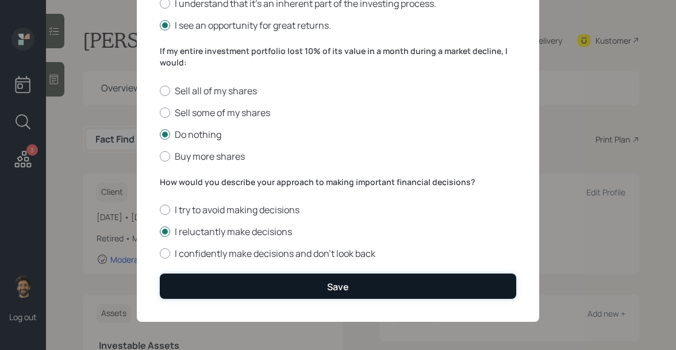
click at [193, 284] on button "Save" at bounding box center [338, 286] width 357 height 25
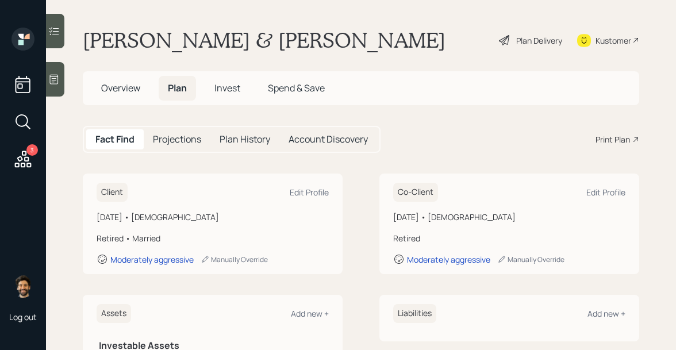
click at [229, 88] on span "Invest" at bounding box center [228, 88] width 26 height 13
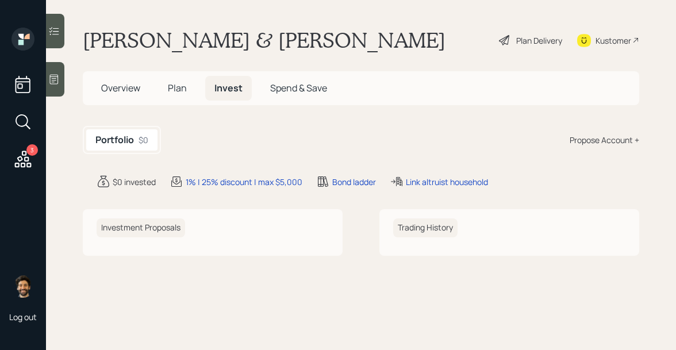
click at [611, 141] on div "Propose Account +" at bounding box center [605, 140] width 70 height 12
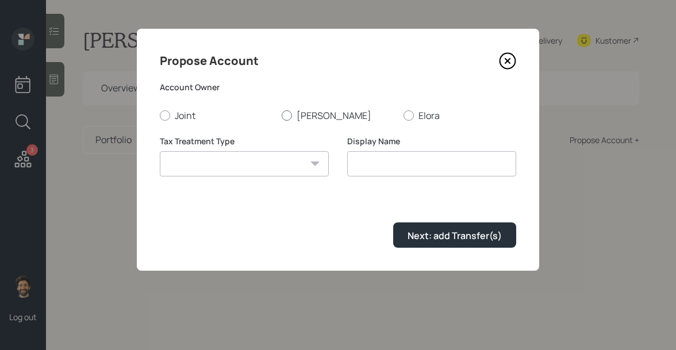
click at [293, 118] on label "Mike" at bounding box center [338, 115] width 113 height 13
click at [282, 116] on input "Mike" at bounding box center [281, 115] width 1 height 1
radio input "true"
click at [271, 167] on select "Roth Taxable Traditional" at bounding box center [244, 163] width 169 height 25
select select "traditional"
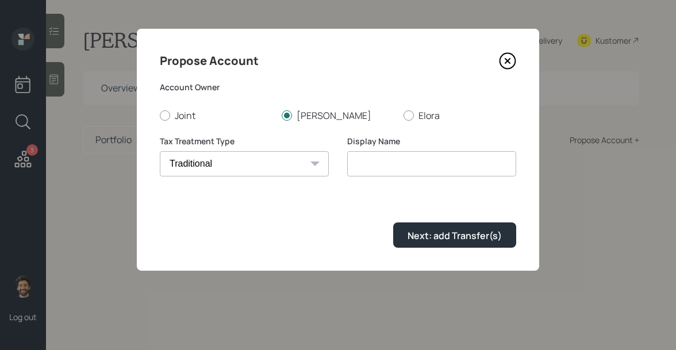
click at [160, 151] on select "Roth Taxable Traditional" at bounding box center [244, 163] width 169 height 25
type input "Traditional"
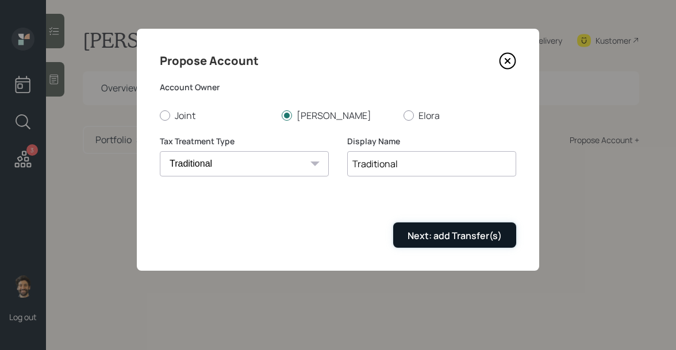
click at [416, 228] on button "Next: add Transfer(s)" at bounding box center [454, 235] width 123 height 25
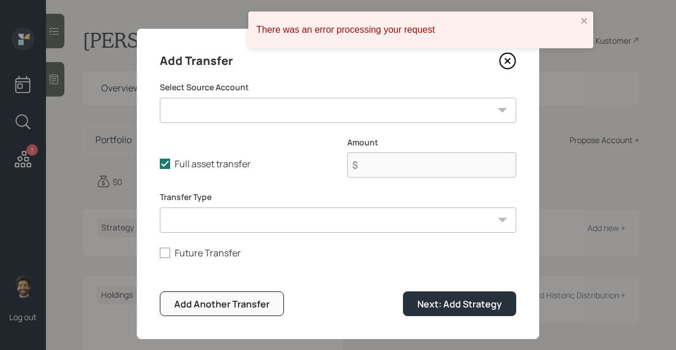
click at [270, 120] on select "IRA ($45,000 | IRA) Roth IRA ($25,000 | Roth IRA) Roth IRA ($30,000 | Roth IRA)" at bounding box center [338, 110] width 357 height 25
select select "5bf04d08-9785-4708-abd0-c1c596df4c1a"
click at [160, 98] on select "IRA ($45,000 | IRA) Roth IRA ($25,000 | Roth IRA) Roth IRA ($30,000 | Roth IRA)" at bounding box center [338, 110] width 357 height 25
type input "$ 45,000"
click at [244, 211] on select "ACAT Transfer Non ACAT Transfer Capitalize Rollover Rollover Deposit" at bounding box center [338, 220] width 357 height 25
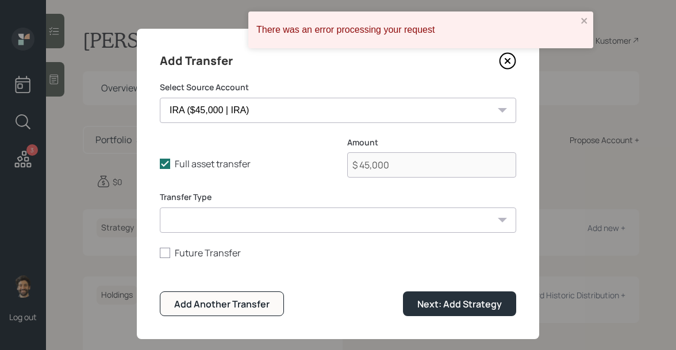
select select "acat_transfer"
click at [160, 208] on select "ACAT Transfer Non ACAT Transfer Capitalize Rollover Rollover Deposit" at bounding box center [338, 220] width 357 height 25
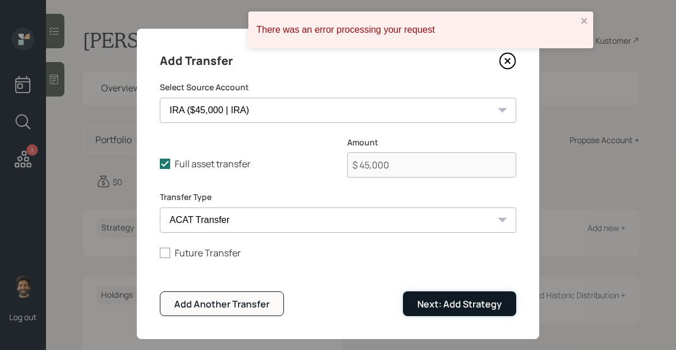
click at [431, 300] on div "Next: Add Strategy" at bounding box center [460, 304] width 85 height 13
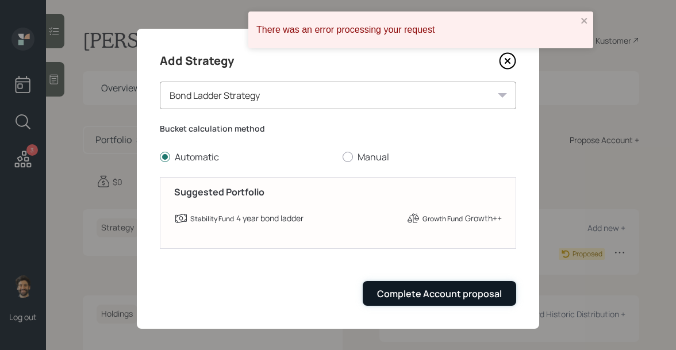
click at [439, 284] on button "Complete Account proposal" at bounding box center [440, 293] width 154 height 25
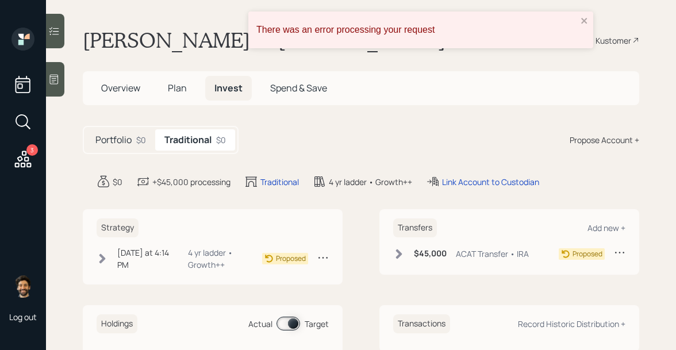
click at [584, 140] on div "Propose Account +" at bounding box center [605, 140] width 70 height 12
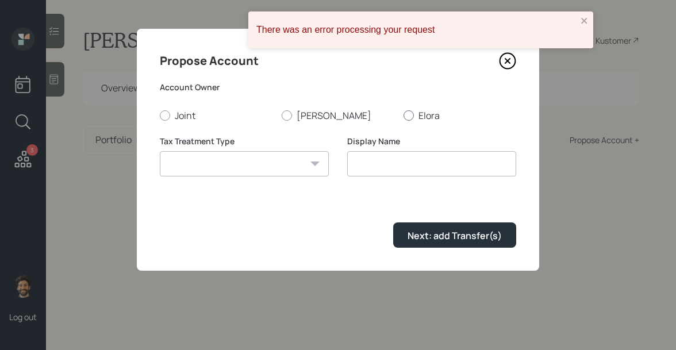
click at [419, 109] on label "Elora" at bounding box center [460, 115] width 113 height 13
click at [404, 115] on input "Elora" at bounding box center [403, 115] width 1 height 1
radio input "true"
click at [247, 167] on select "Roth Taxable Traditional" at bounding box center [244, 163] width 169 height 25
select select "roth"
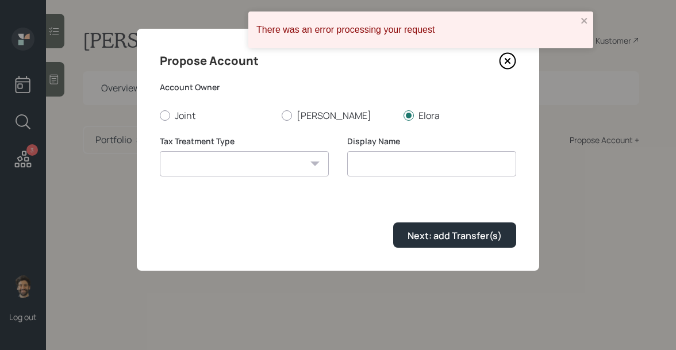
click at [160, 151] on select "Roth Taxable Traditional" at bounding box center [244, 163] width 169 height 25
type input "Roth"
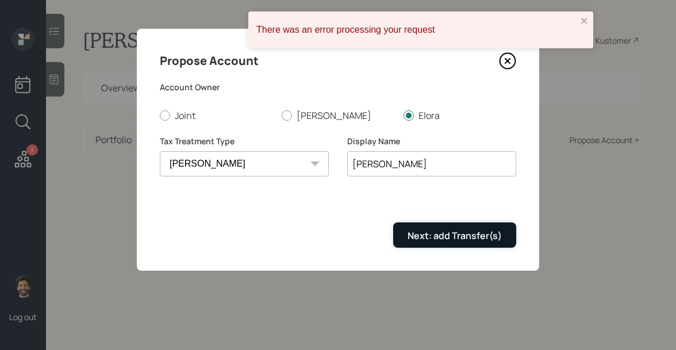
click at [430, 238] on div "Next: add Transfer(s)" at bounding box center [455, 235] width 94 height 13
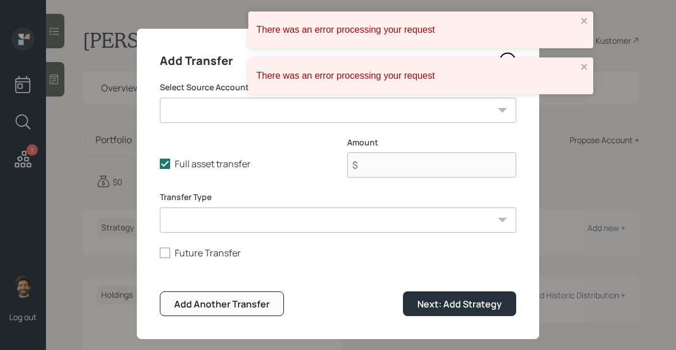
click at [296, 122] on select "IRA ($45,000 | IRA) Roth IRA ($25,000 | Roth IRA) Roth IRA ($30,000 | Roth IRA)" at bounding box center [338, 110] width 357 height 25
select select "50218186-efeb-4d8d-b5ad-e62eb03f1bf4"
click at [160, 98] on select "IRA ($45,000 | IRA) Roth IRA ($25,000 | Roth IRA) Roth IRA ($30,000 | Roth IRA)" at bounding box center [338, 110] width 357 height 25
type input "$ 25,000"
click at [240, 216] on select "ACAT Transfer Non ACAT Transfer Capitalize Rollover Rollover Deposit" at bounding box center [338, 220] width 357 height 25
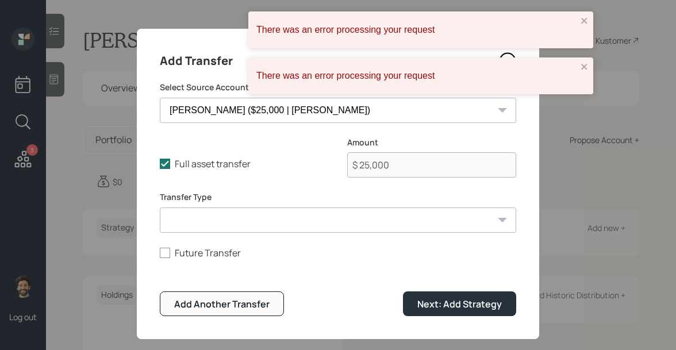
select select "acat_transfer"
click at [160, 208] on select "ACAT Transfer Non ACAT Transfer Capitalize Rollover Rollover Deposit" at bounding box center [338, 220] width 357 height 25
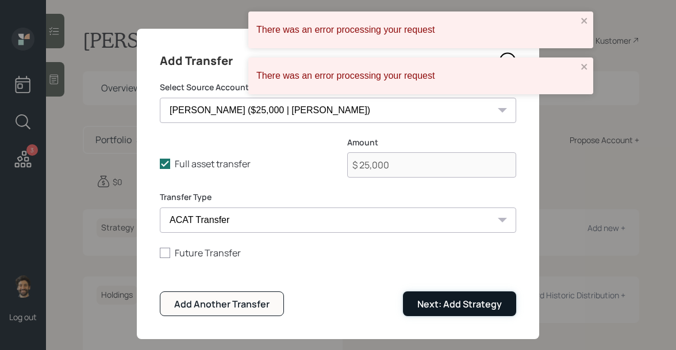
click at [451, 314] on button "Next: Add Strategy" at bounding box center [459, 304] width 113 height 25
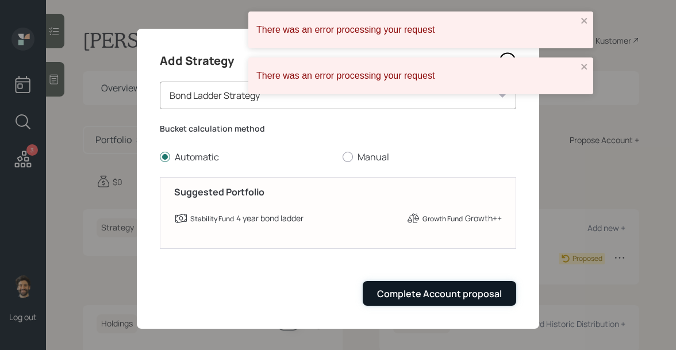
click at [452, 289] on div "Complete Account proposal" at bounding box center [439, 294] width 125 height 13
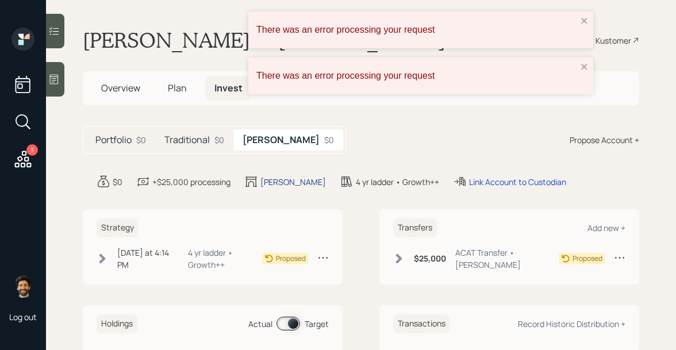
click at [262, 182] on div "Roth" at bounding box center [294, 182] width 66 height 12
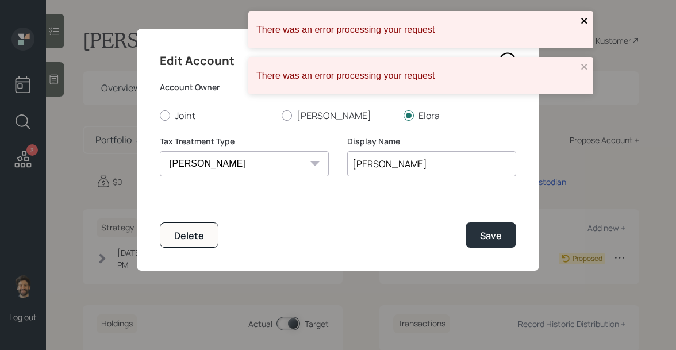
click at [584, 22] on icon "close" at bounding box center [584, 21] width 6 height 6
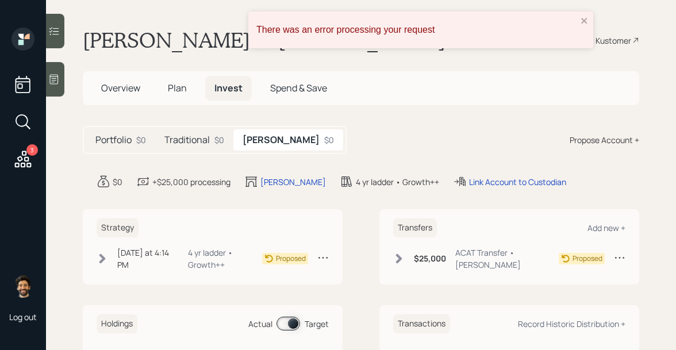
click at [583, 64] on main "Mike & Elora Ringelberg Plan Delivery Kustomer Overview Plan Invest Spend & Sav…" at bounding box center [361, 175] width 630 height 350
click at [589, 22] on div "There was an error processing your request" at bounding box center [420, 30] width 345 height 37
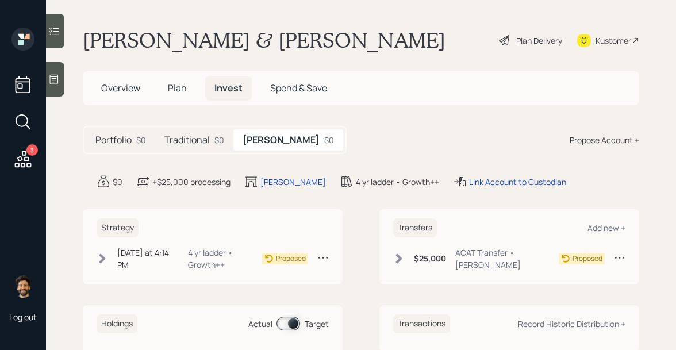
click at [595, 137] on div "Propose Account +" at bounding box center [605, 140] width 70 height 12
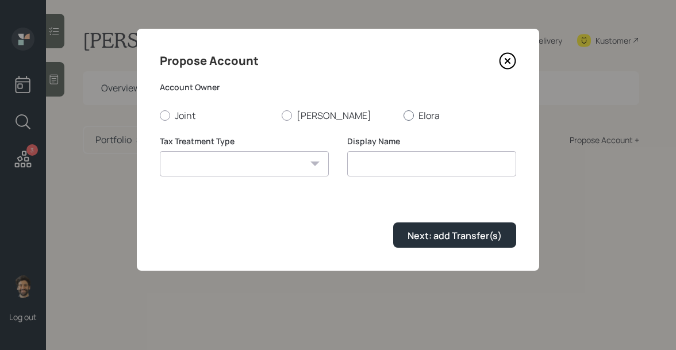
click at [424, 117] on label "Elora" at bounding box center [460, 115] width 113 height 13
click at [404, 116] on input "Elora" at bounding box center [403, 115] width 1 height 1
radio input "true"
click at [288, 113] on div at bounding box center [287, 115] width 10 height 10
click at [282, 115] on input "Mike" at bounding box center [281, 115] width 1 height 1
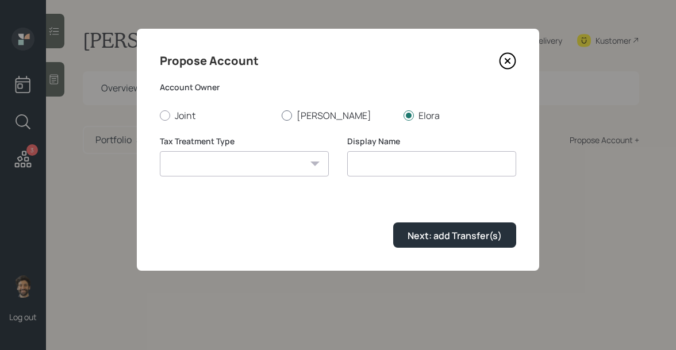
radio input "true"
click at [279, 174] on select "Roth Taxable Traditional" at bounding box center [244, 163] width 169 height 25
select select "roth"
click at [160, 151] on select "Roth Taxable Traditional" at bounding box center [244, 163] width 169 height 25
type input "Roth"
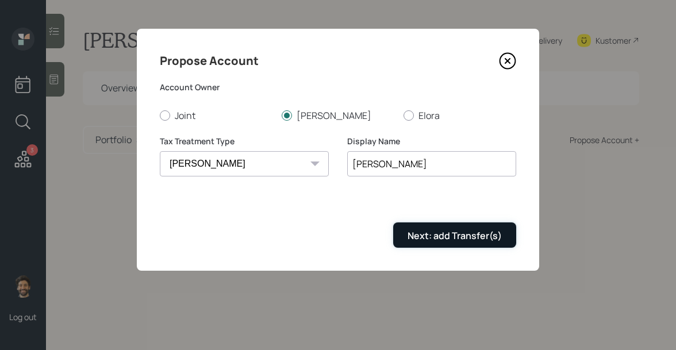
click at [411, 229] on div "Next: add Transfer(s)" at bounding box center [455, 235] width 94 height 13
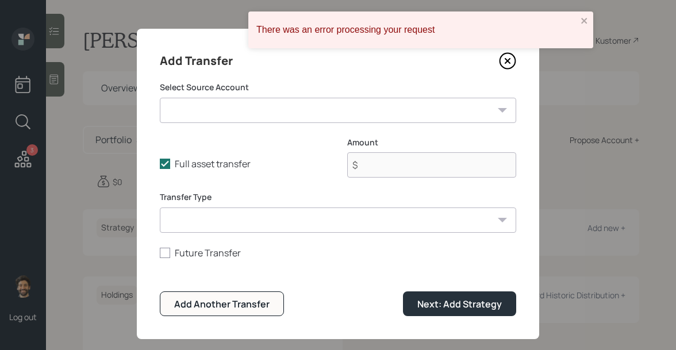
click at [236, 109] on select "IRA ($45,000 | IRA) Roth IRA ($25,000 | Roth IRA) Roth IRA ($30,000 | Roth IRA)" at bounding box center [338, 110] width 357 height 25
select select "50218186-efeb-4d8d-b5ad-e62eb03f1bf4"
click at [160, 98] on select "IRA ($45,000 | IRA) Roth IRA ($25,000 | Roth IRA) Roth IRA ($30,000 | Roth IRA)" at bounding box center [338, 110] width 357 height 25
type input "$ 25,000"
click at [314, 211] on select "ACAT Transfer Non ACAT Transfer Capitalize Rollover Rollover Deposit" at bounding box center [338, 220] width 357 height 25
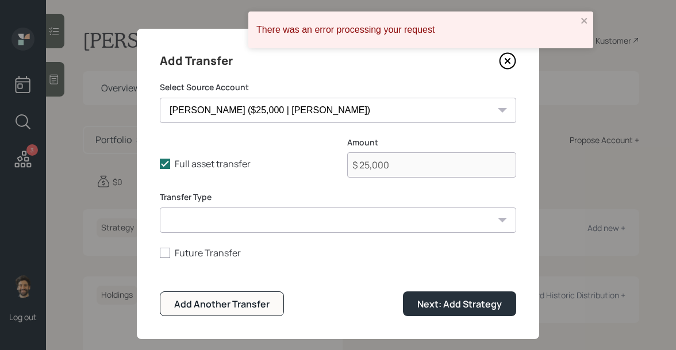
select select "acat_transfer"
click at [160, 208] on select "ACAT Transfer Non ACAT Transfer Capitalize Rollover Rollover Deposit" at bounding box center [338, 220] width 357 height 25
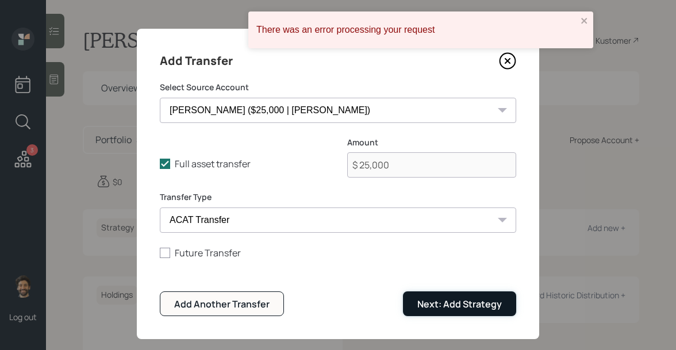
click at [453, 307] on div "Next: Add Strategy" at bounding box center [460, 304] width 85 height 13
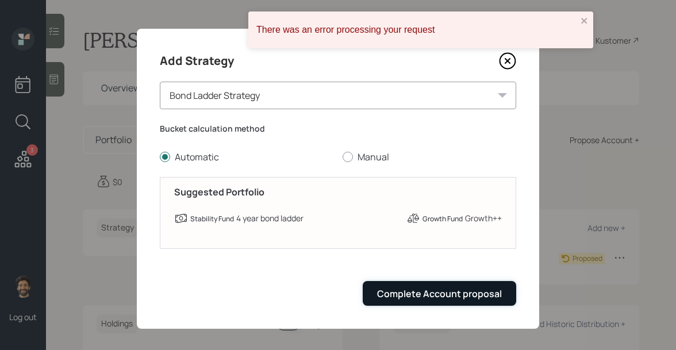
click at [437, 294] on div "Complete Account proposal" at bounding box center [439, 294] width 125 height 13
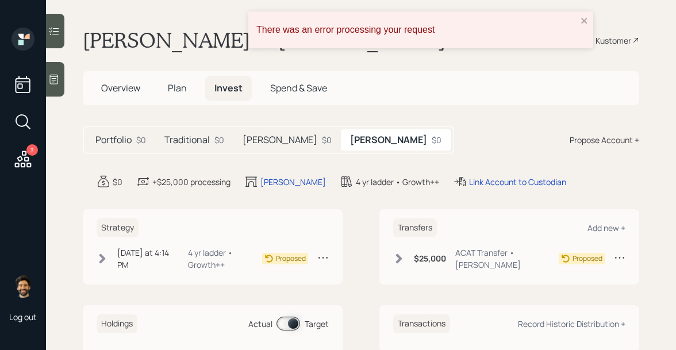
click at [258, 143] on h5 "Roth" at bounding box center [280, 140] width 75 height 11
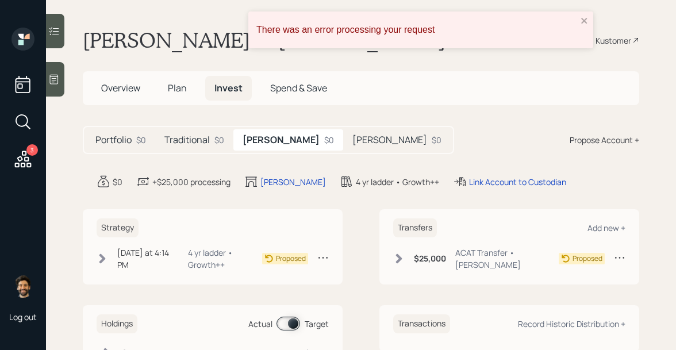
click at [617, 252] on icon at bounding box center [620, 258] width 12 height 12
click at [565, 274] on div "Edit transfer" at bounding box center [584, 279] width 83 height 11
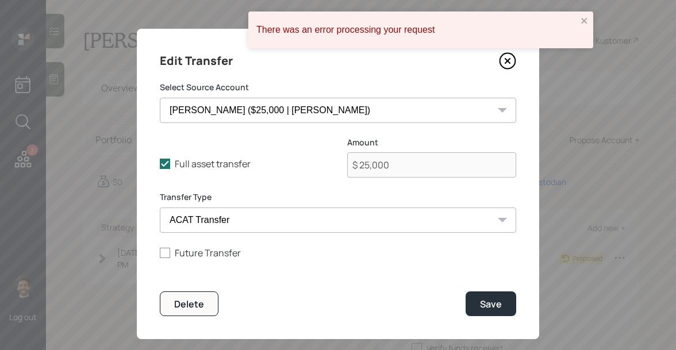
click at [269, 112] on select "IRA ($45,000 | IRA) Roth IRA ($25,000 | Roth IRA) Roth IRA ($30,000 | Roth IRA)" at bounding box center [338, 110] width 357 height 25
select select "64c6e18b-86eb-4442-b44b-7d138fd54ded"
click at [160, 98] on select "IRA ($45,000 | IRA) Roth IRA ($25,000 | Roth IRA) Roth IRA ($30,000 | Roth IRA)" at bounding box center [338, 110] width 357 height 25
type input "$ 30,000"
click at [482, 303] on div "Save" at bounding box center [491, 304] width 22 height 13
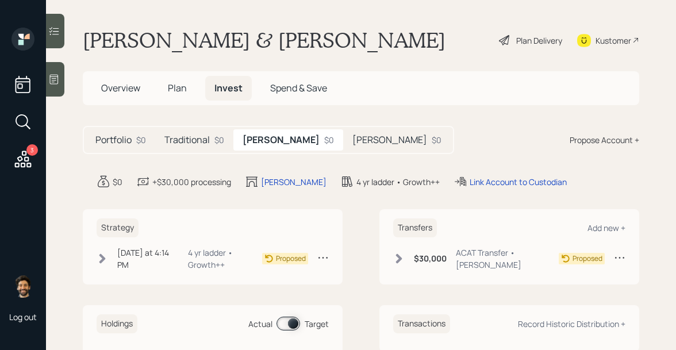
click at [552, 41] on div "Plan Delivery" at bounding box center [539, 41] width 46 height 12
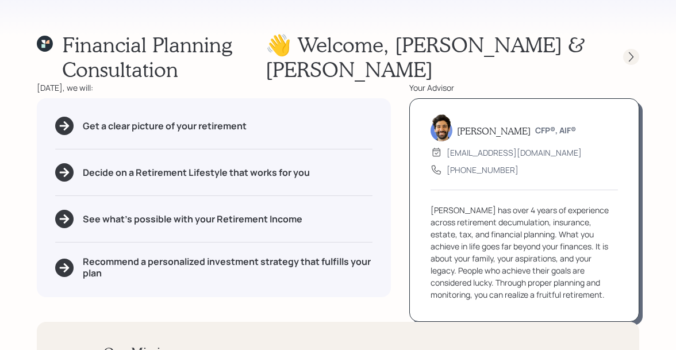
click at [631, 51] on icon at bounding box center [632, 57] width 12 height 12
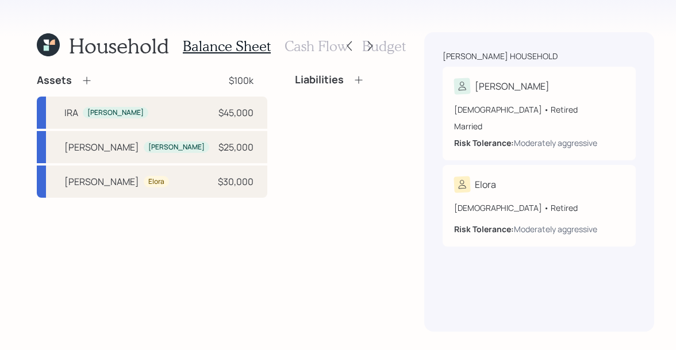
click at [372, 47] on h3 "Budget" at bounding box center [384, 46] width 44 height 17
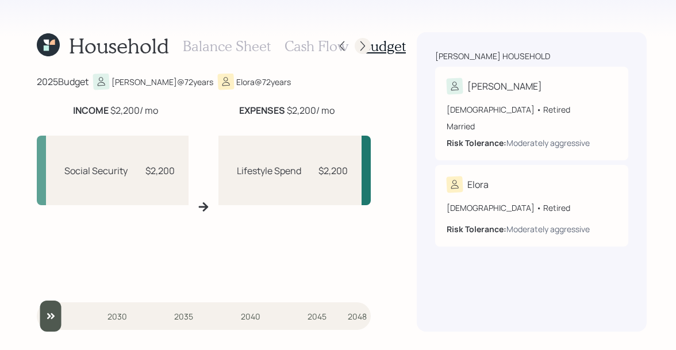
click at [358, 46] on icon at bounding box center [363, 46] width 12 height 12
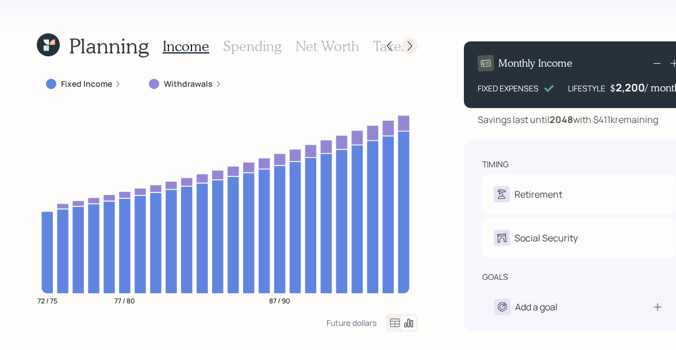
click at [407, 45] on icon at bounding box center [410, 46] width 12 height 12
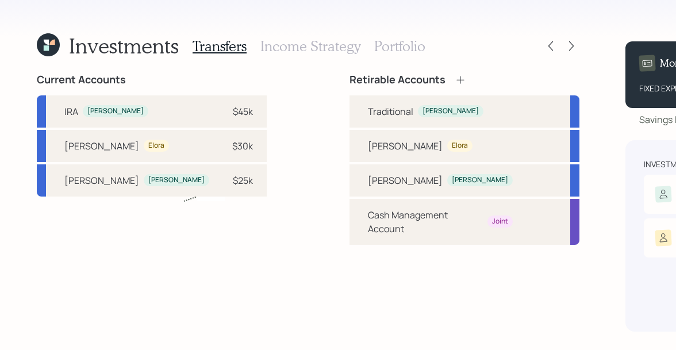
click at [297, 45] on h3 "Income Strategy" at bounding box center [311, 46] width 100 height 17
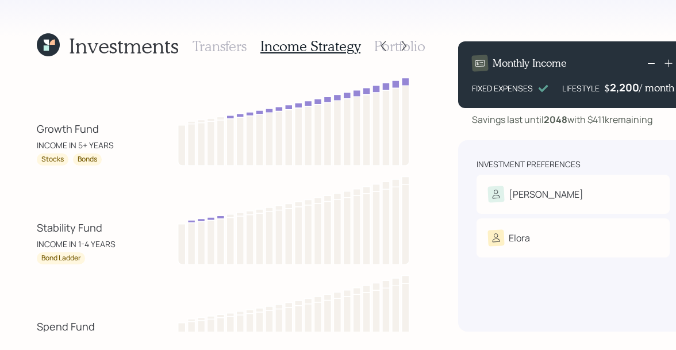
click at [374, 52] on h3 "Portfolio" at bounding box center [399, 46] width 51 height 17
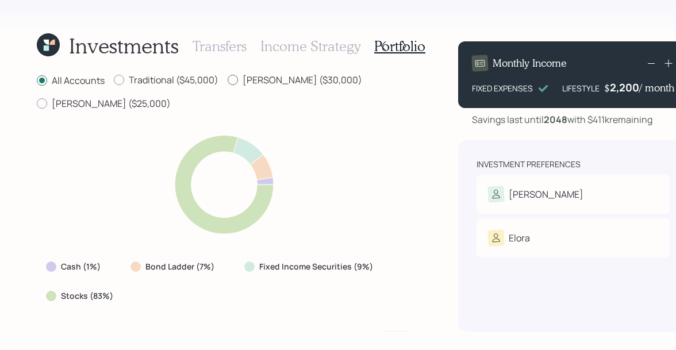
click at [259, 79] on label "Roth ($30,000)" at bounding box center [295, 80] width 135 height 13
click at [228, 80] on input "Roth ($30,000)" at bounding box center [227, 80] width 1 height 1
radio input "true"
radio input "false"
click at [178, 77] on label "Traditional ($45,000)" at bounding box center [166, 80] width 105 height 13
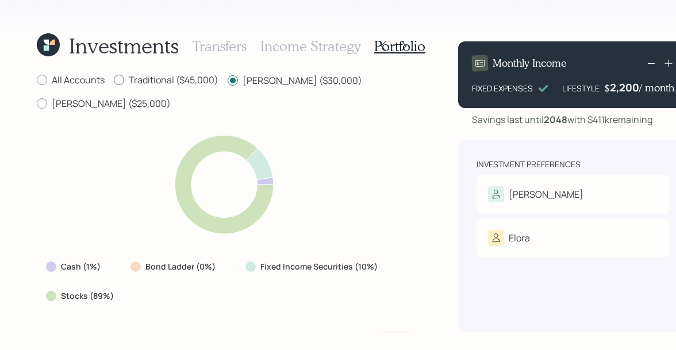
click at [114, 80] on input "Traditional ($45,000)" at bounding box center [113, 80] width 1 height 1
radio input "true"
radio input "false"
click at [171, 97] on label "Roth ($25,000)" at bounding box center [104, 103] width 134 height 13
click at [37, 104] on input "Roth ($25,000)" at bounding box center [36, 104] width 1 height 1
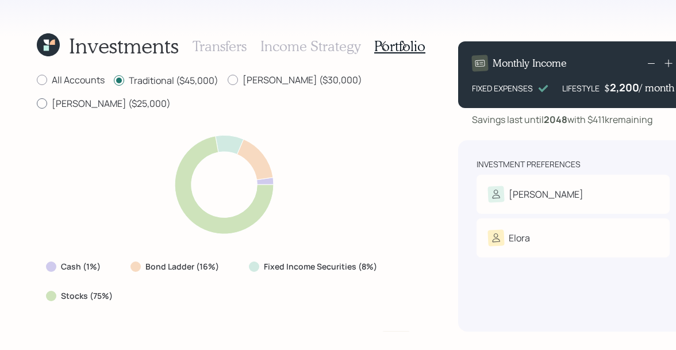
radio input "true"
radio input "false"
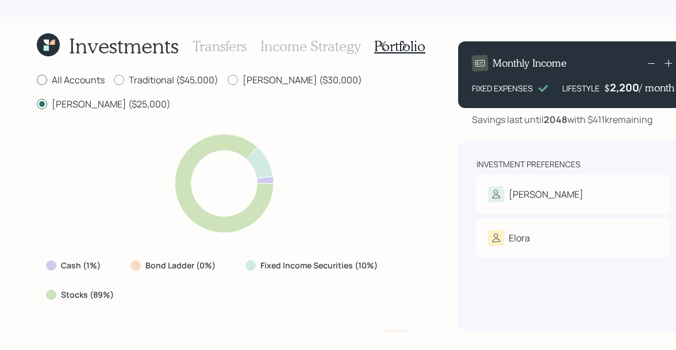
click at [78, 78] on label "All Accounts" at bounding box center [71, 80] width 68 height 13
click at [37, 80] on input "All Accounts" at bounding box center [36, 80] width 1 height 1
radio input "true"
radio input "false"
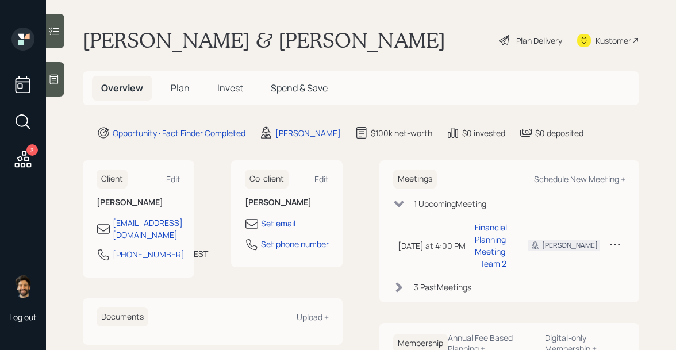
click at [173, 76] on h5 "Plan" at bounding box center [180, 88] width 37 height 25
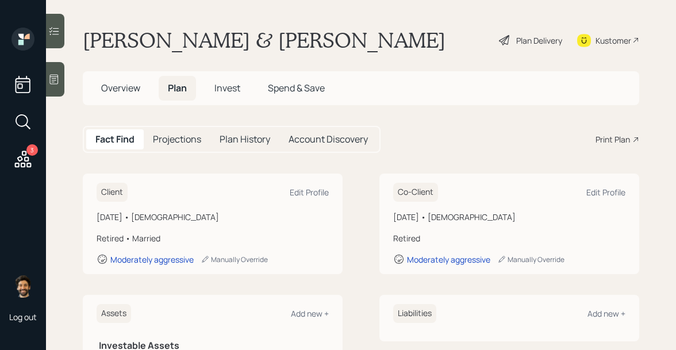
click at [611, 132] on div "Fact Find Projections Plan History Account Discovery Print Plan" at bounding box center [361, 139] width 557 height 27
click at [611, 138] on div "Print Plan" at bounding box center [613, 139] width 35 height 12
click at [118, 86] on span "Overview" at bounding box center [120, 88] width 39 height 13
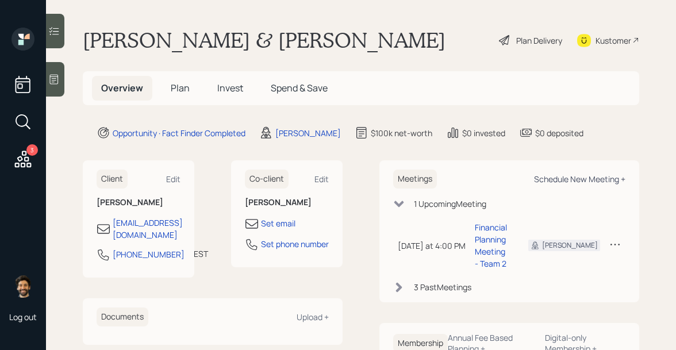
click at [600, 183] on div "Schedule New Meeting +" at bounding box center [579, 179] width 91 height 11
select select "f14b762f-c7c2-4b89-9227-8fa891345eea"
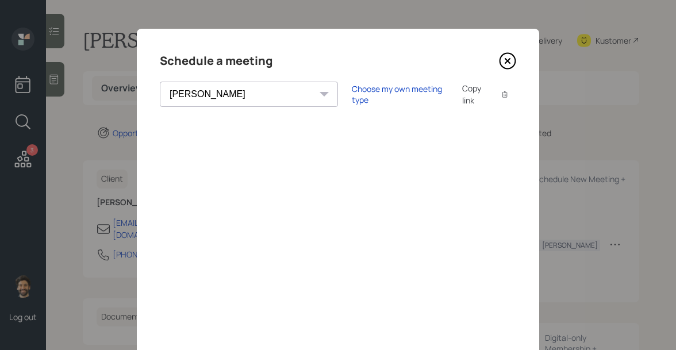
click at [505, 63] on icon at bounding box center [507, 61] width 5 height 5
